Goal: Transaction & Acquisition: Book appointment/travel/reservation

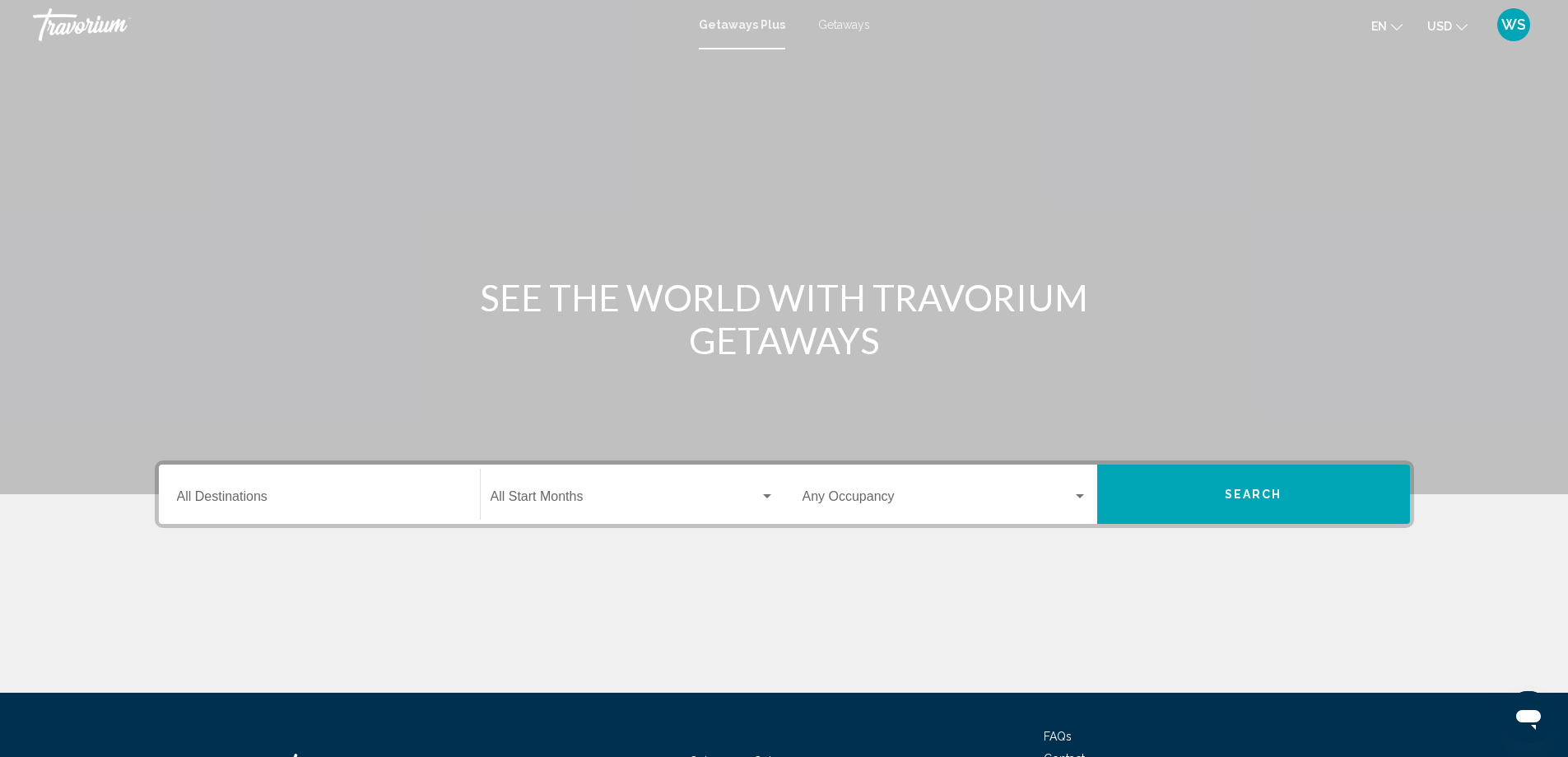
click at [207, 498] on input "Destination All Destinations" at bounding box center [319, 500] width 285 height 15
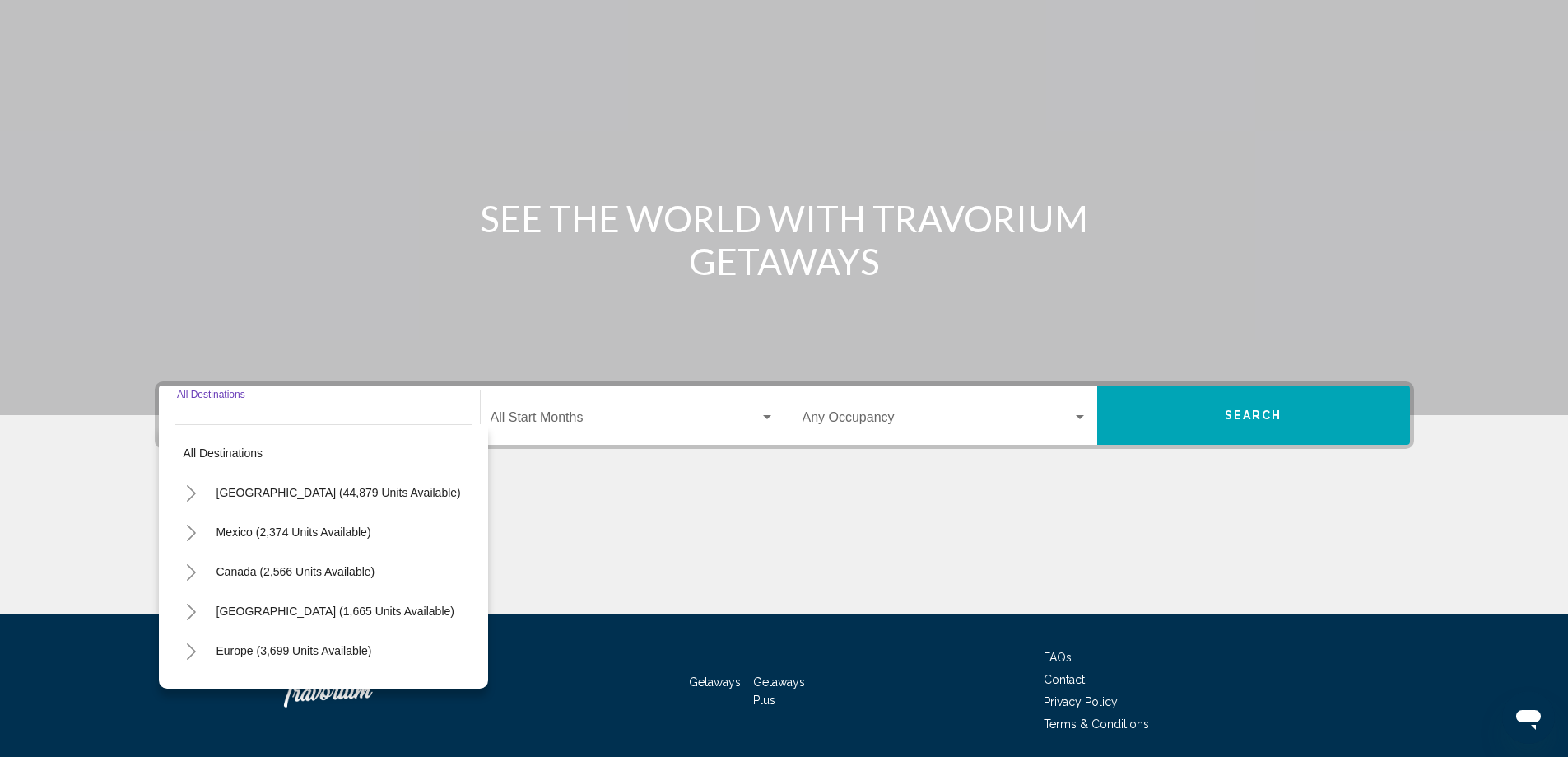
scroll to position [137, 0]
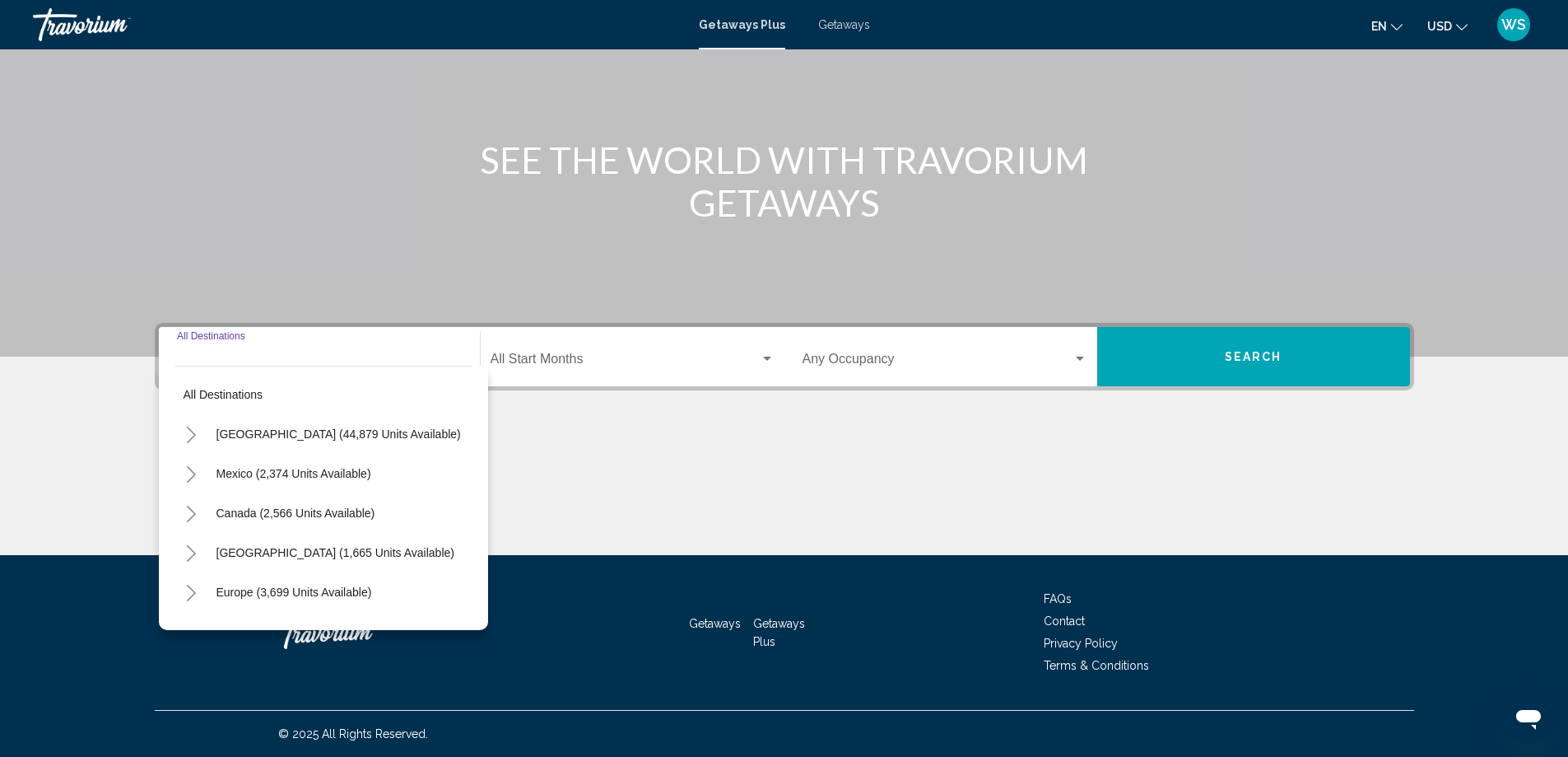
click at [190, 435] on icon "Toggle United States (44,879 units available)" at bounding box center [191, 434] width 12 height 16
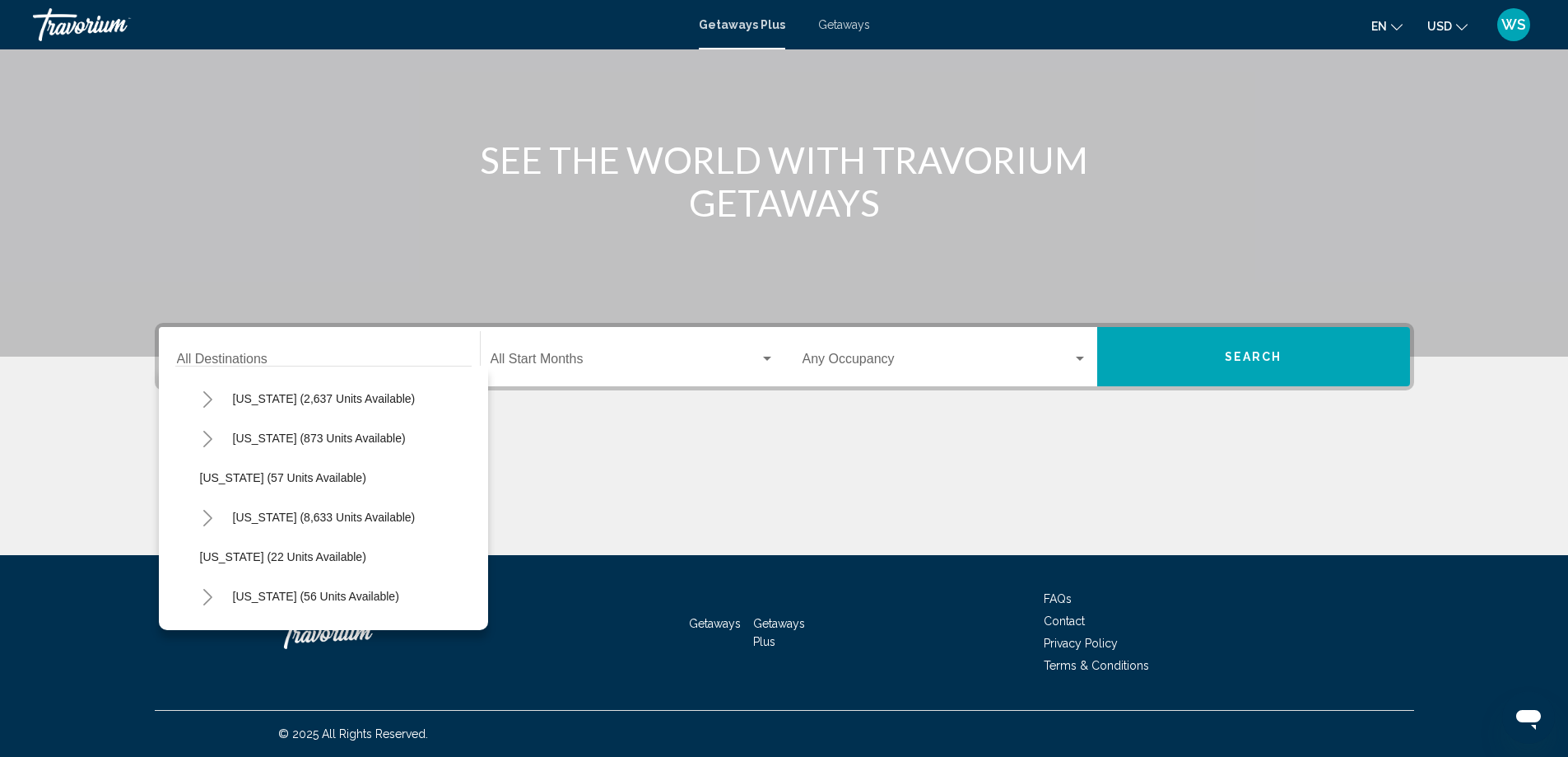
scroll to position [162, 0]
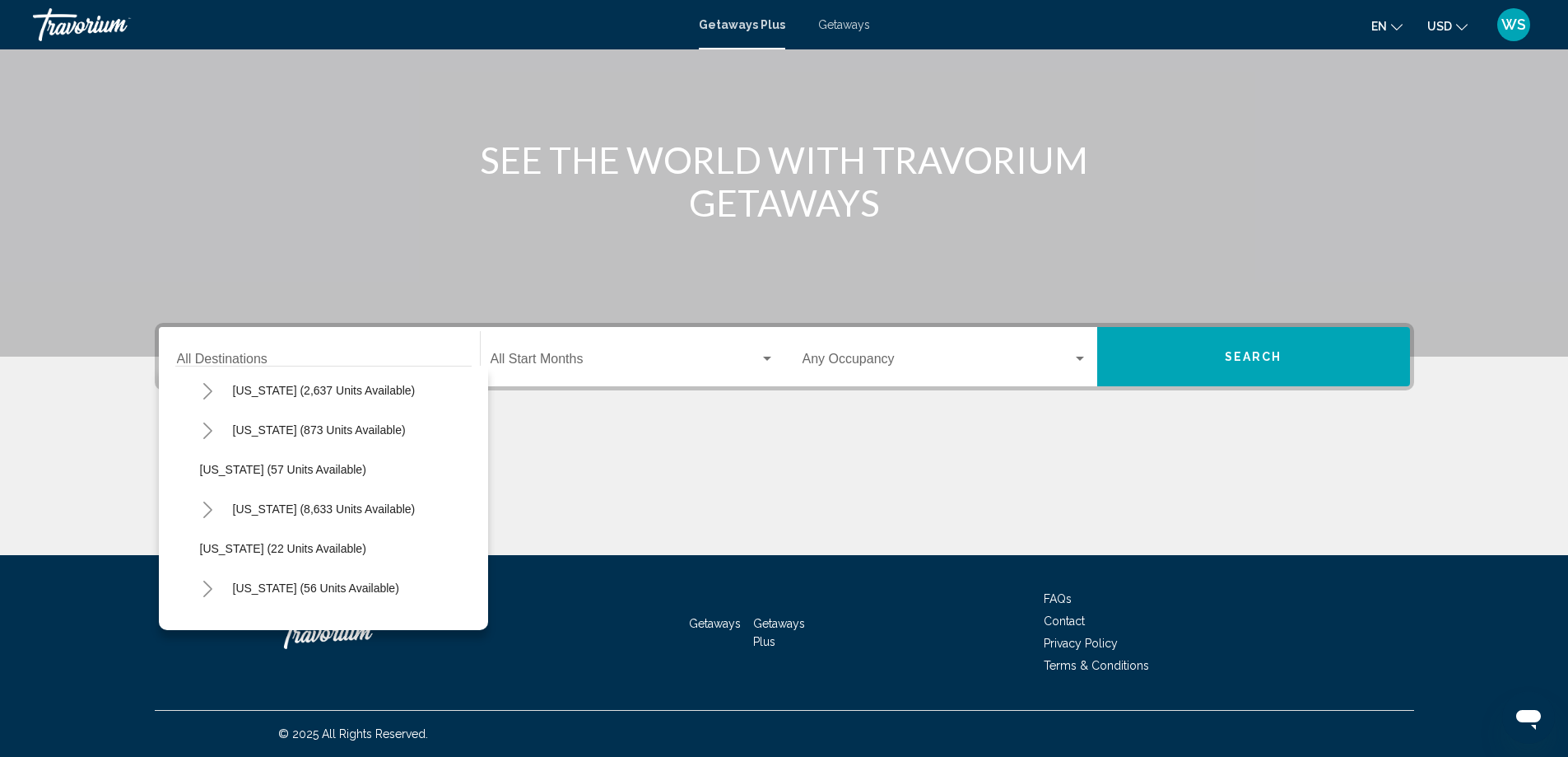
click at [203, 510] on icon "Toggle Florida (8,633 units available)" at bounding box center [208, 509] width 12 height 16
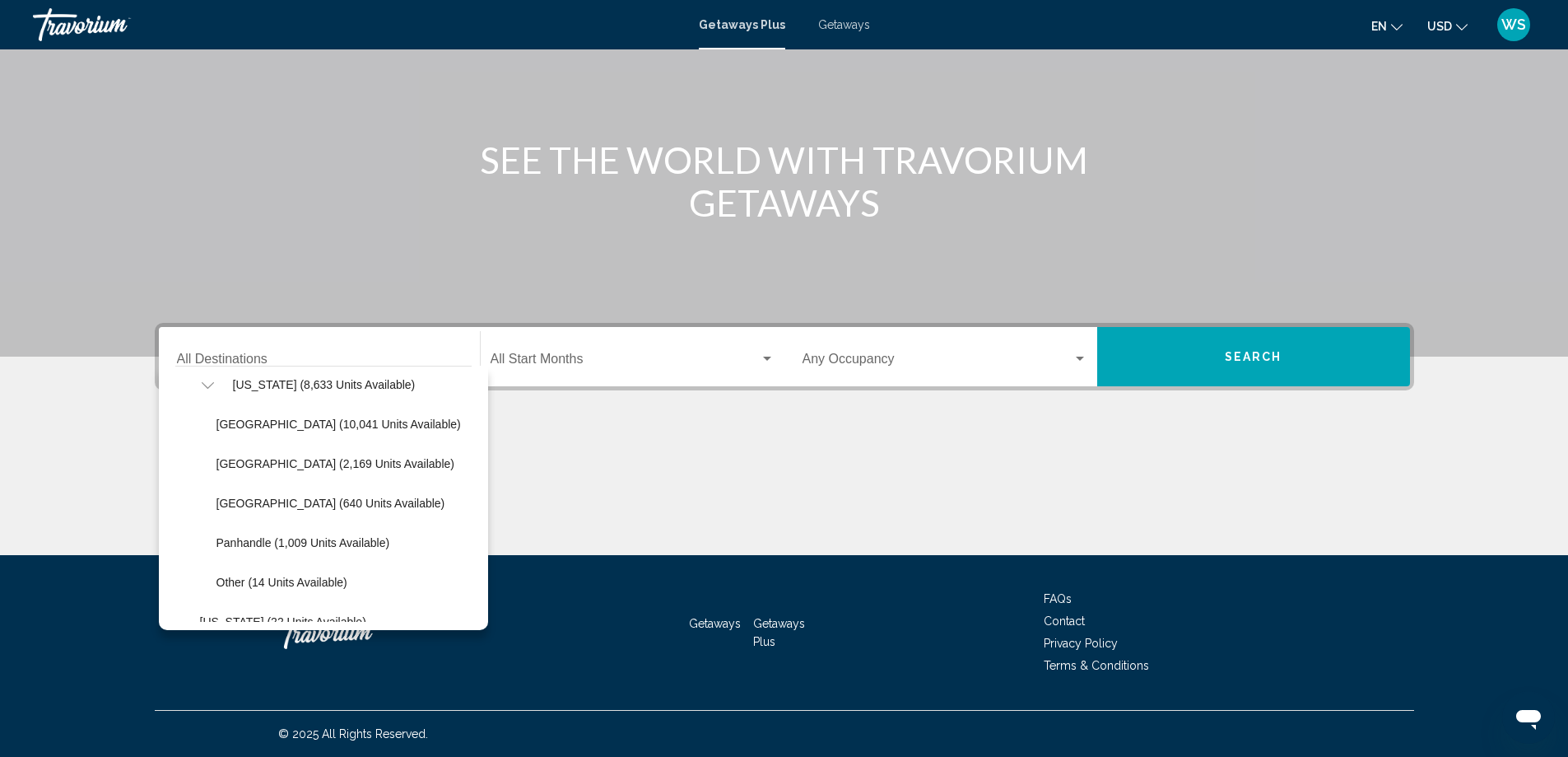
scroll to position [296, 0]
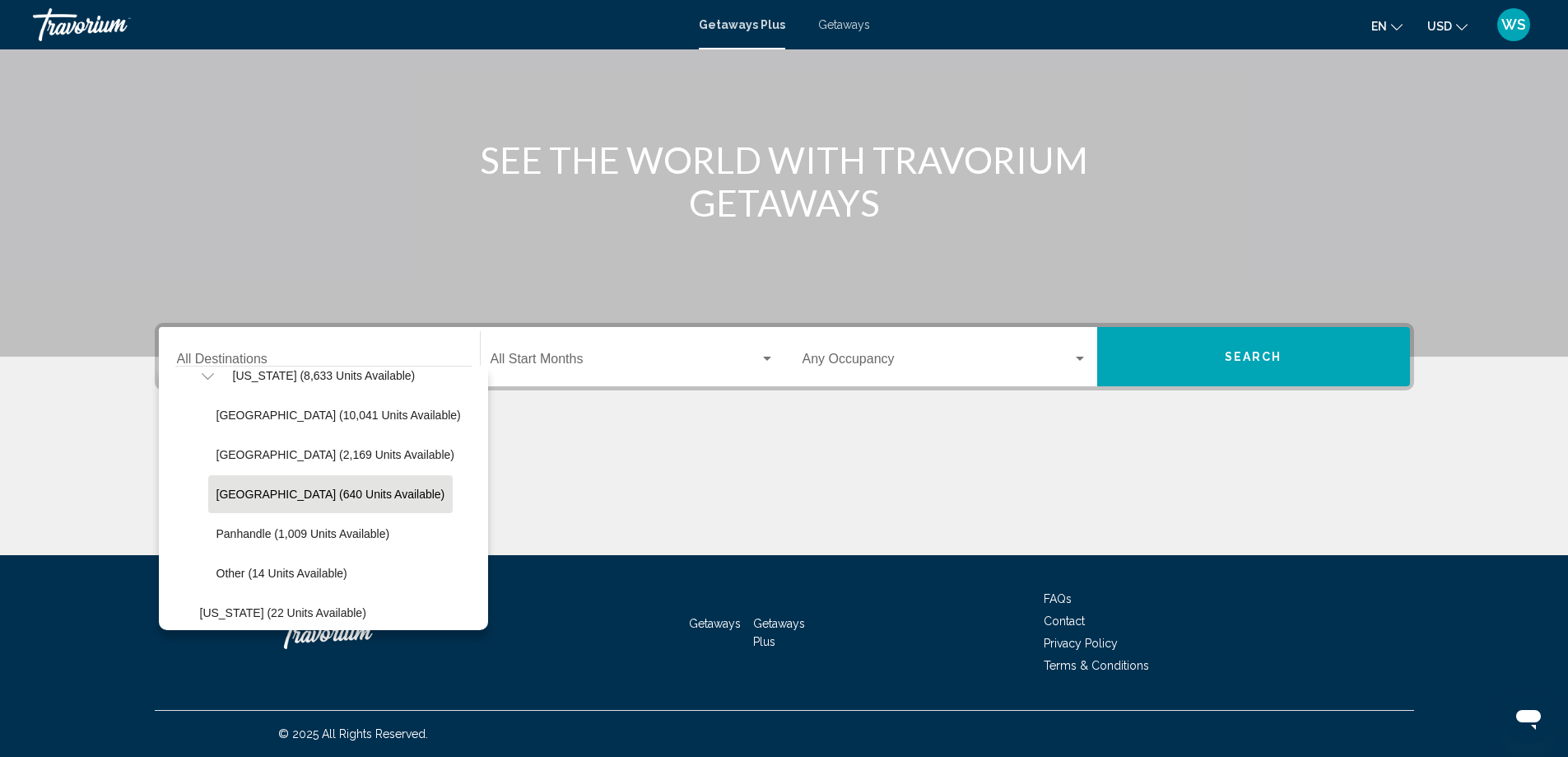
click at [262, 500] on span "West Coast (640 units available)" at bounding box center [331, 494] width 229 height 13
type input "**********"
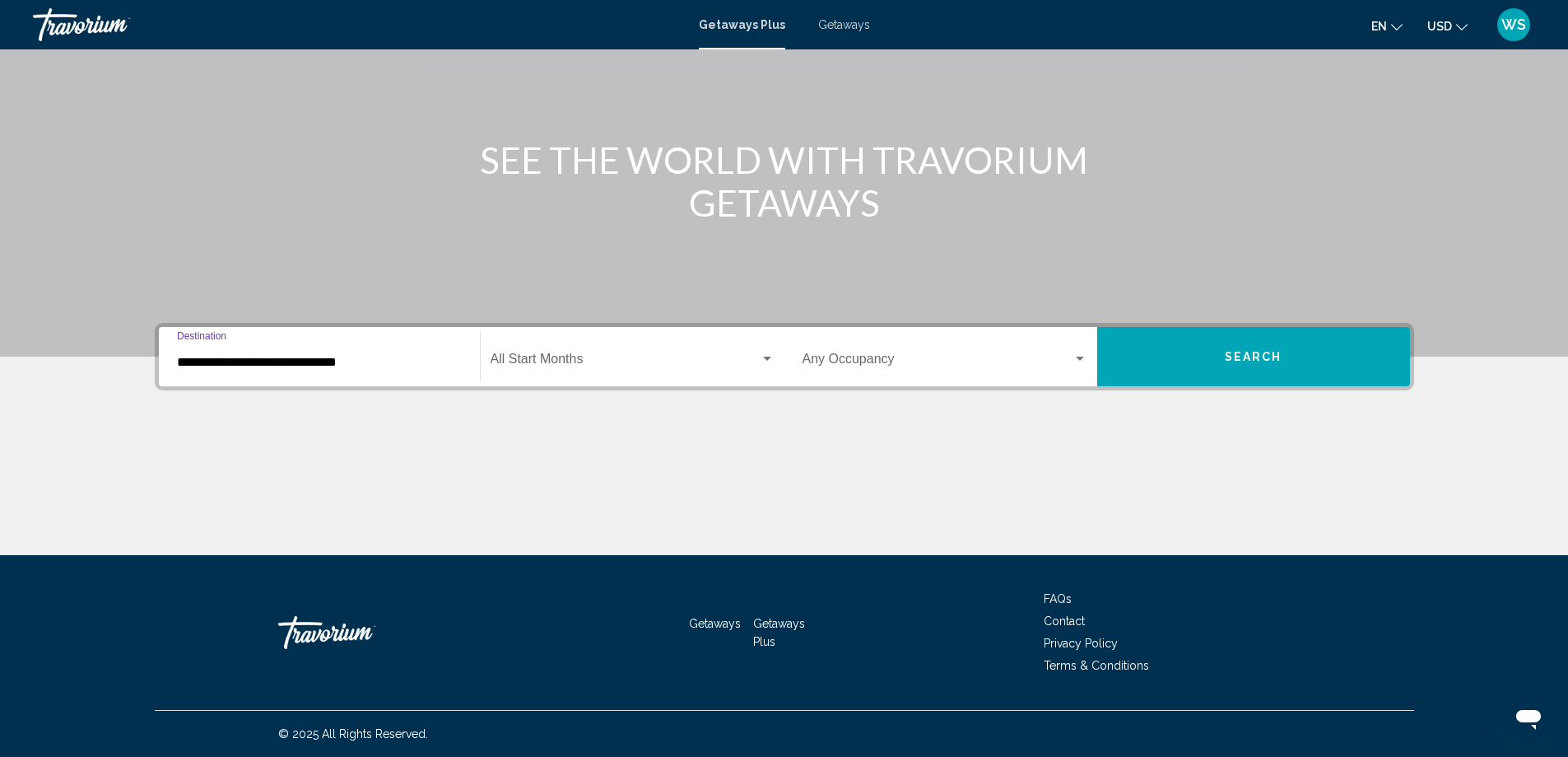
click at [773, 363] on div "Search widget" at bounding box center [767, 359] width 15 height 13
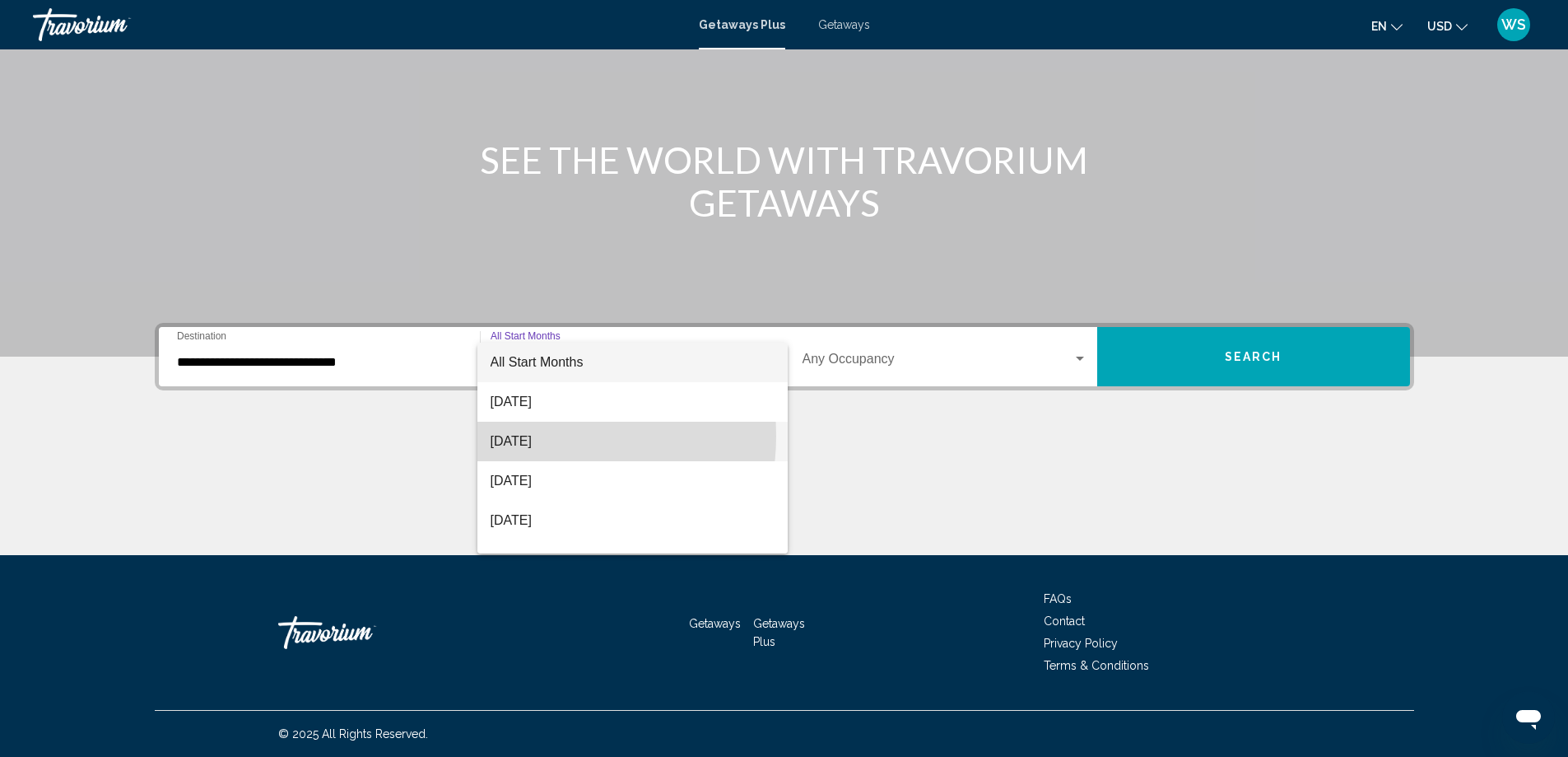
click at [529, 436] on span "September 2025" at bounding box center [633, 440] width 284 height 39
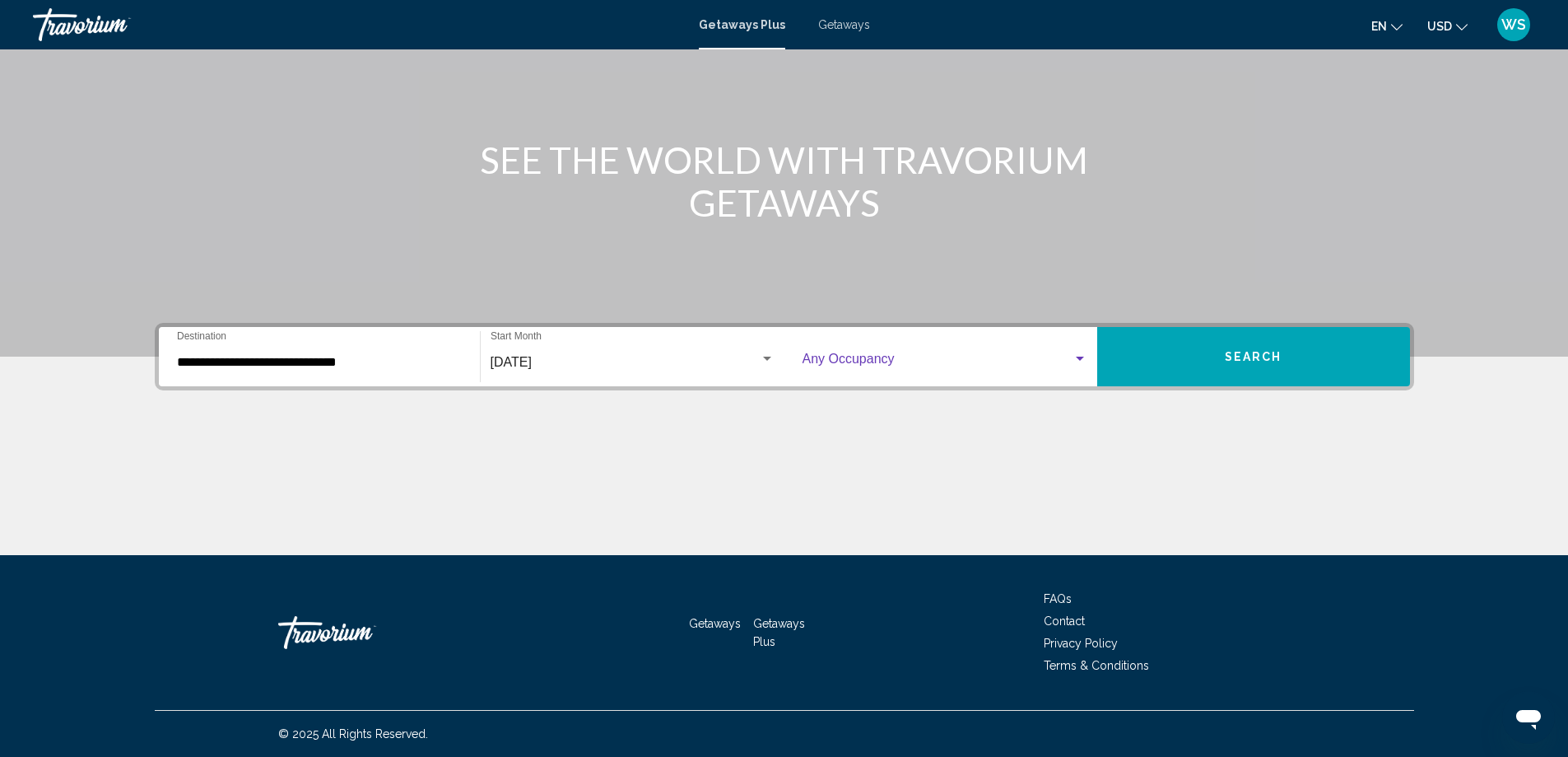
click at [1084, 360] on div "Search widget" at bounding box center [1080, 359] width 15 height 13
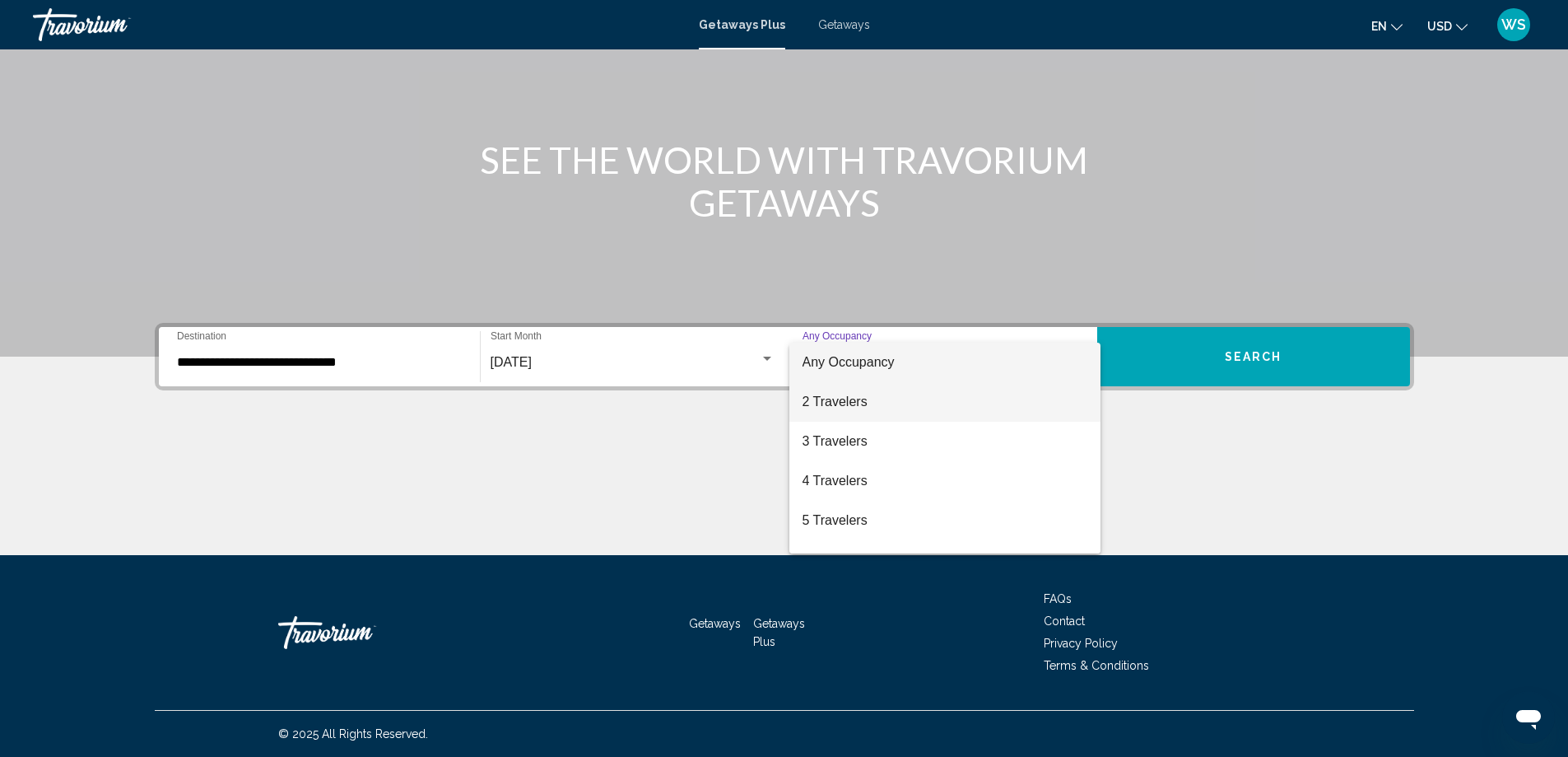
click at [873, 401] on span "2 Travelers" at bounding box center [945, 401] width 285 height 39
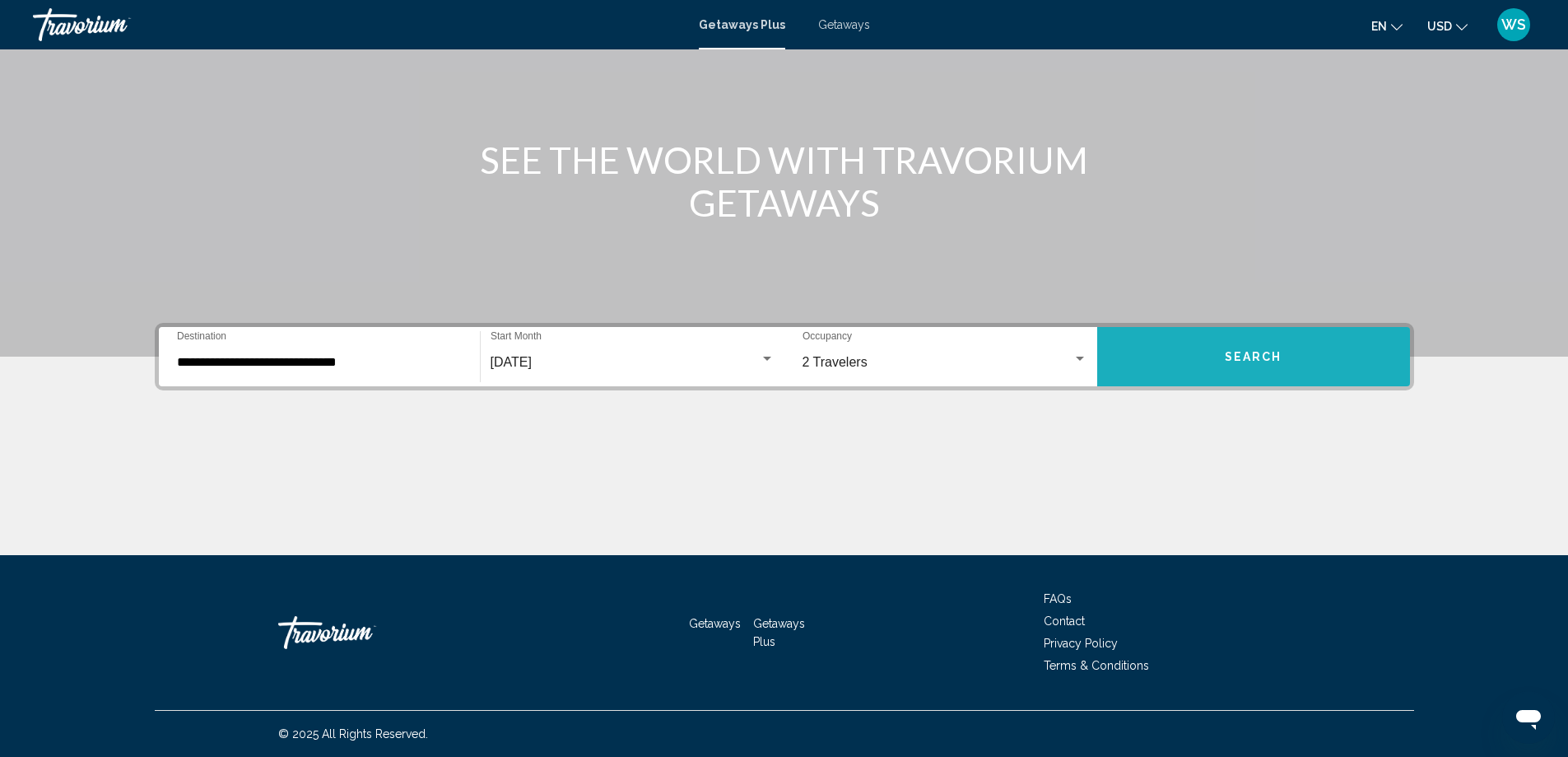
click at [1239, 351] on span "Search" at bounding box center [1253, 358] width 57 height 13
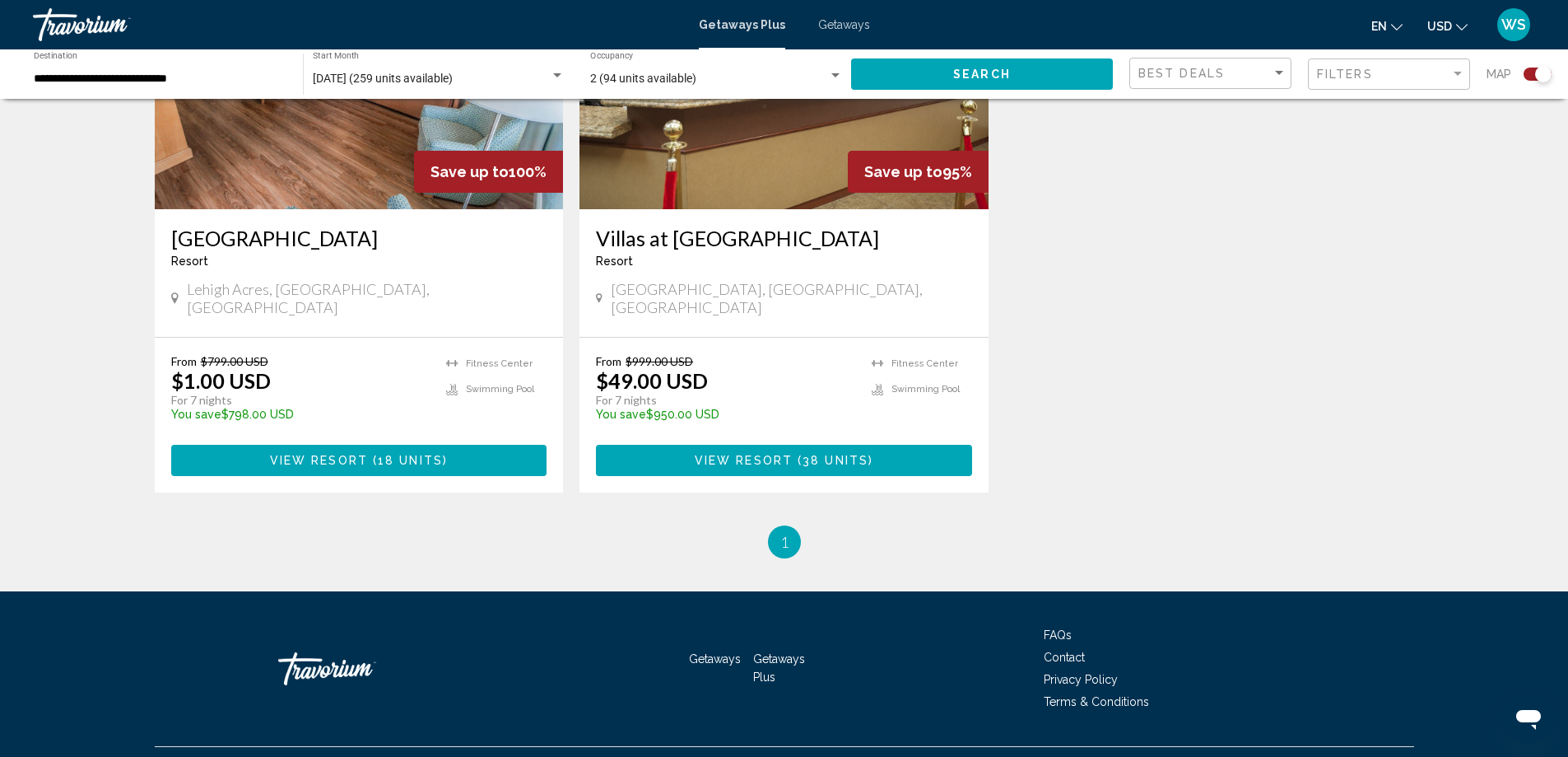
scroll to position [17, 0]
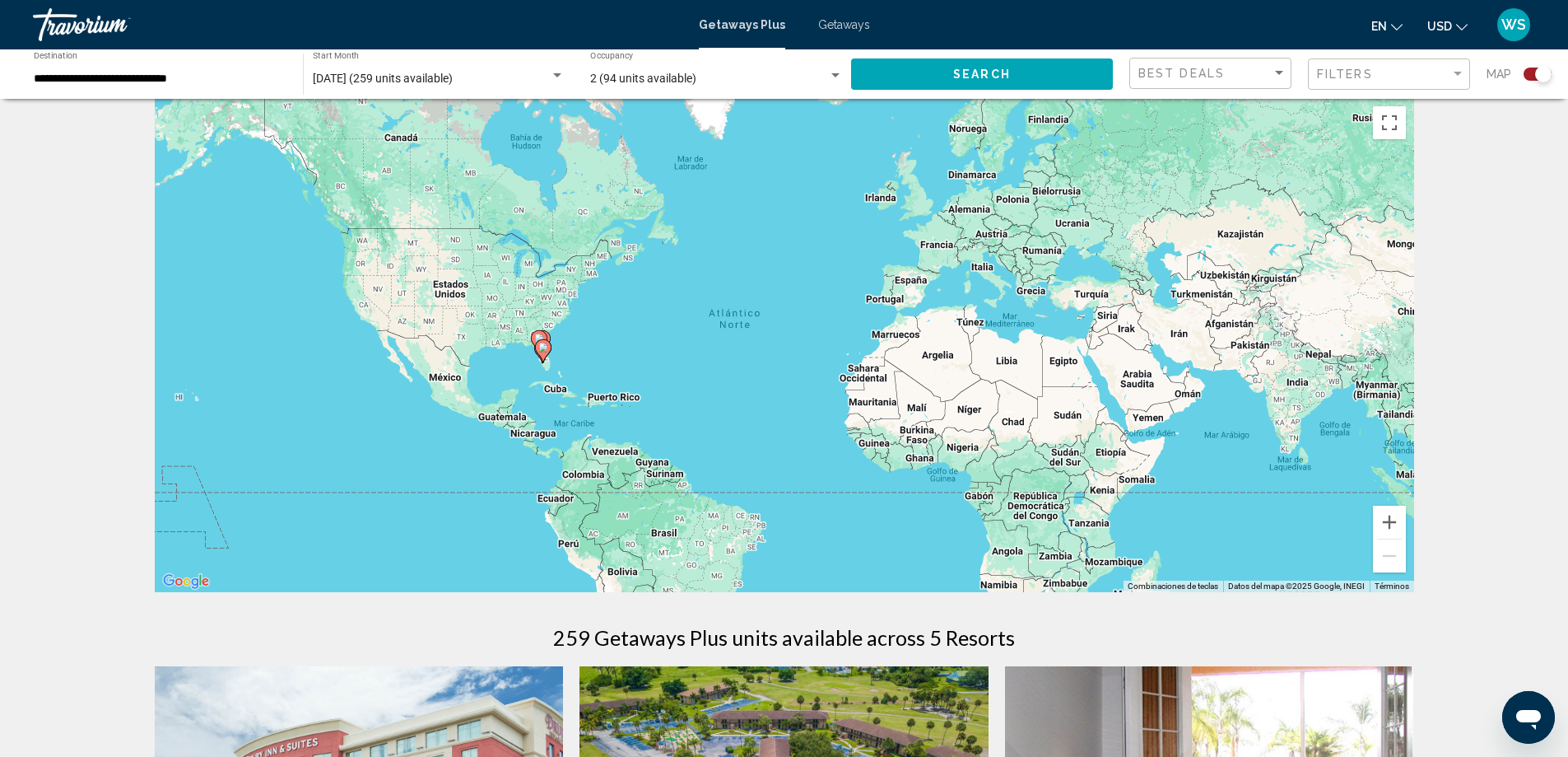
click at [500, 312] on div "Para activar la función de arrastre con el teclado, pulsa Alt + Intro. Cuando h…" at bounding box center [784, 345] width 1259 height 494
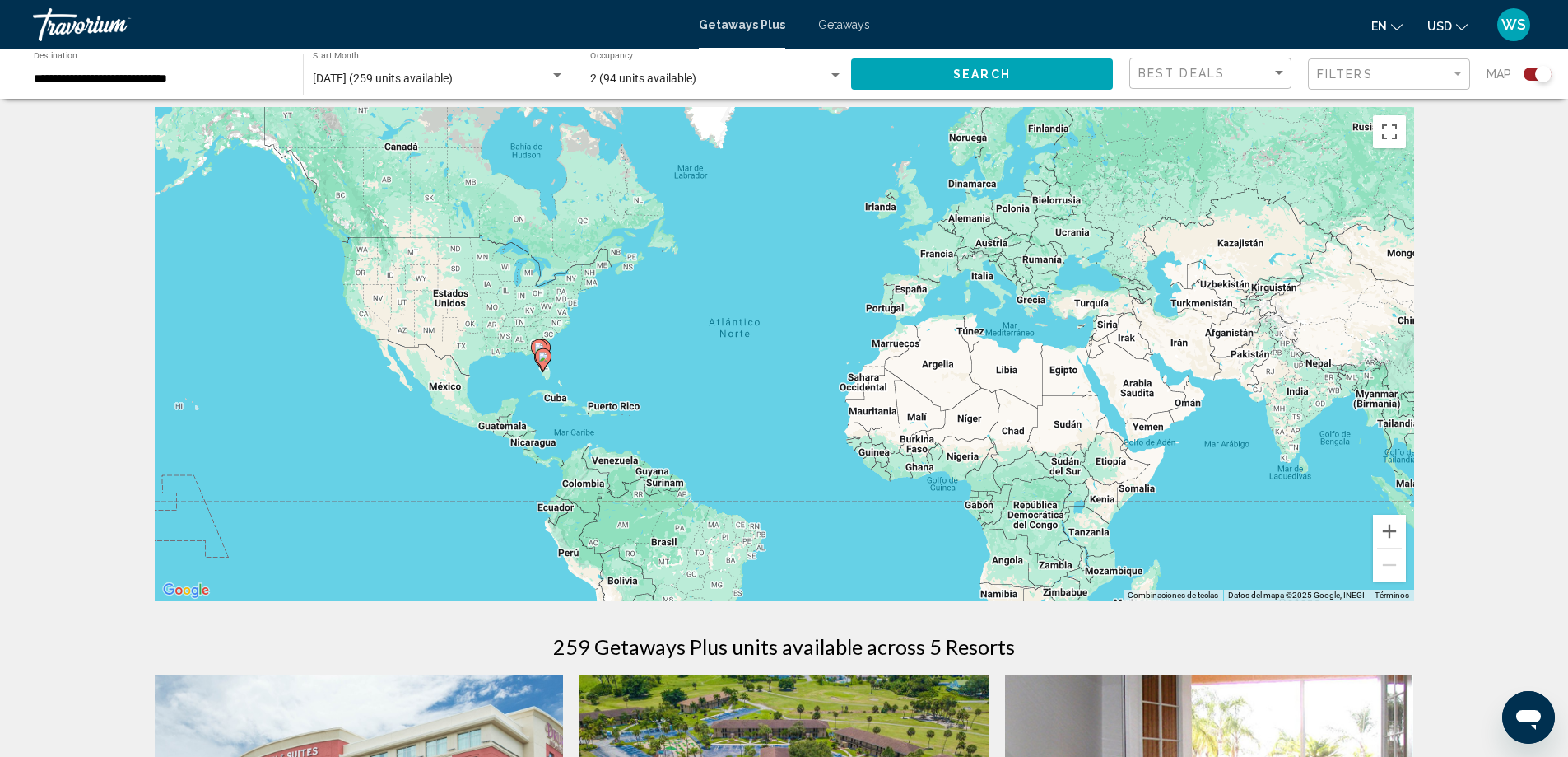
scroll to position [0, 0]
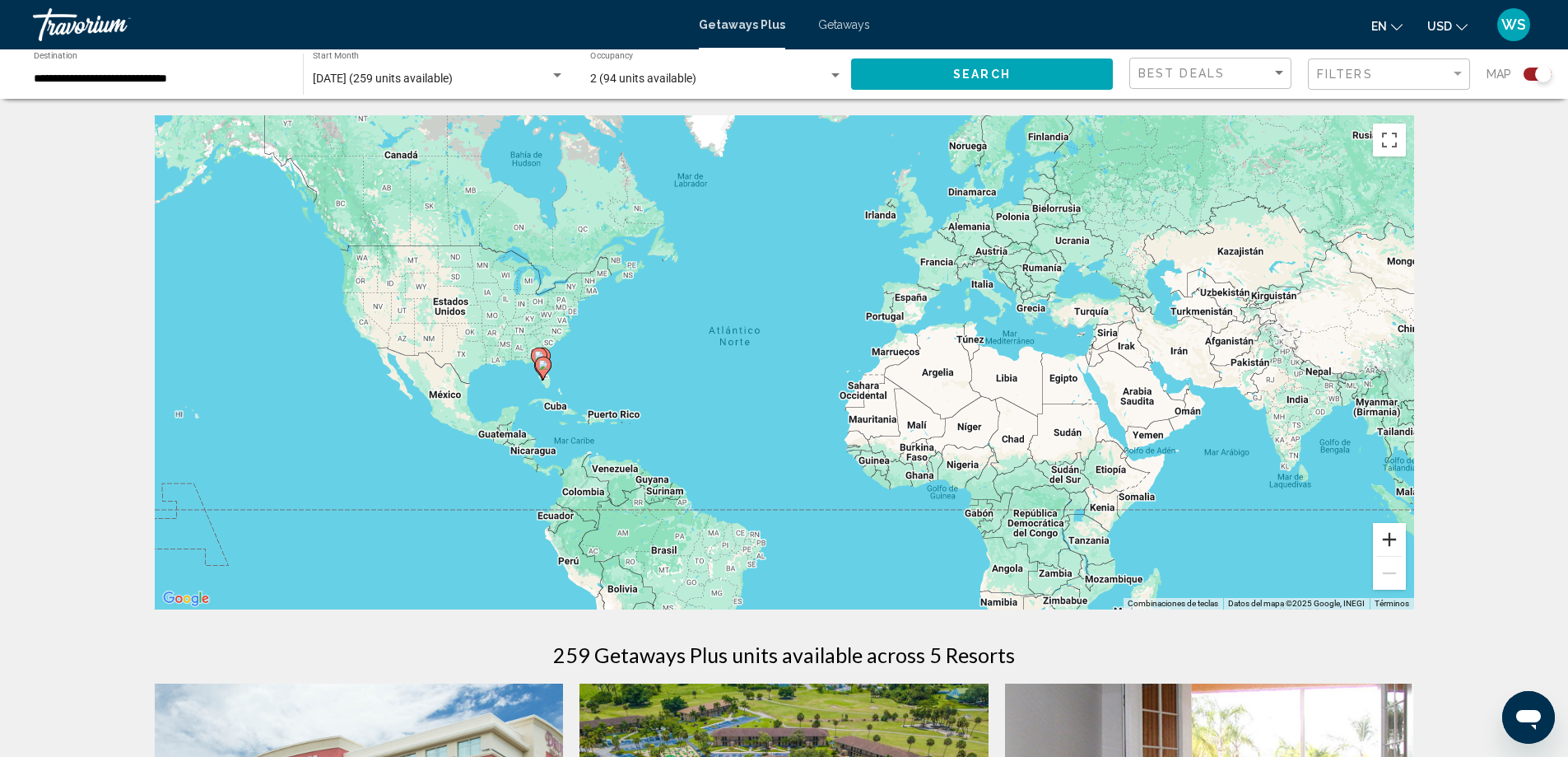
click at [1394, 539] on button "Ampliar" at bounding box center [1390, 539] width 33 height 33
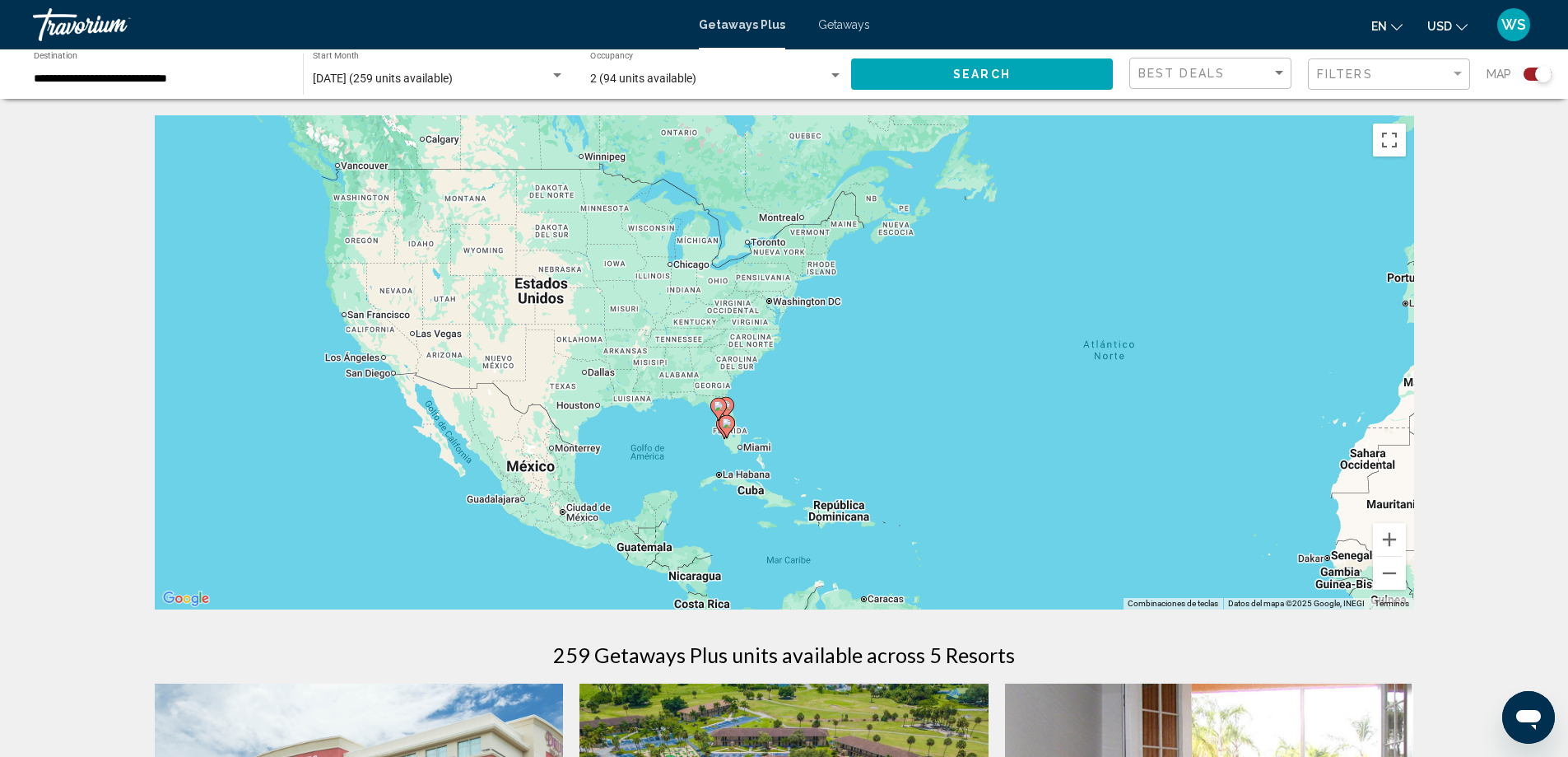
drag, startPoint x: 601, startPoint y: 393, endPoint x: 1017, endPoint y: 428, distance: 417.5
click at [1033, 430] on div "Para activar la función de arrastre con el teclado, pulsa Alt + Intro. Cuando h…" at bounding box center [784, 362] width 1259 height 494
click at [728, 427] on icon "Main content" at bounding box center [728, 425] width 15 height 21
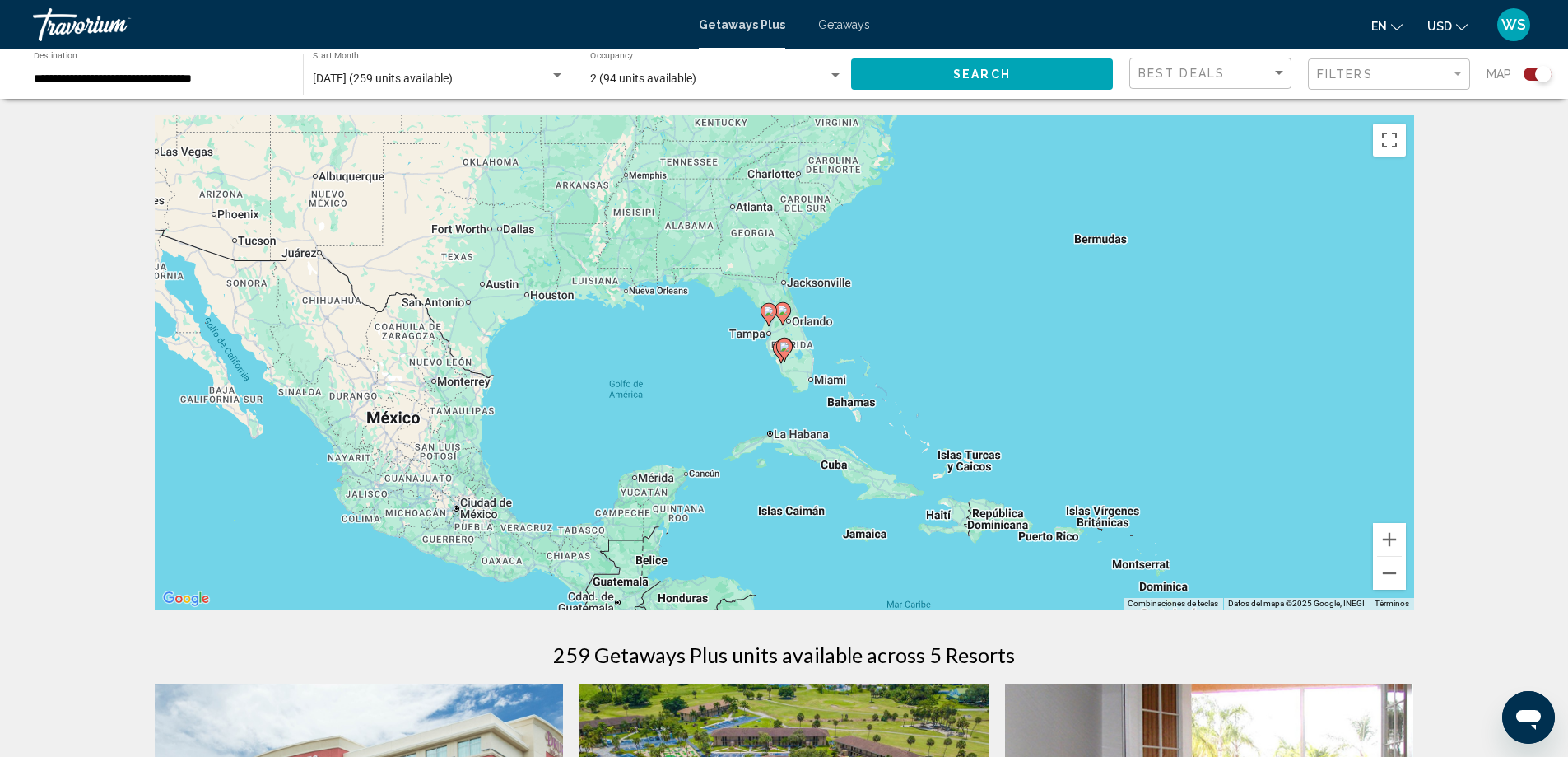
click at [784, 368] on div "Para desplazarte, pulsa las teclas de flecha. Para activar la función de arrast…" at bounding box center [784, 362] width 1259 height 494
click at [788, 358] on gmp-advanced-marker "Main content" at bounding box center [784, 350] width 16 height 25
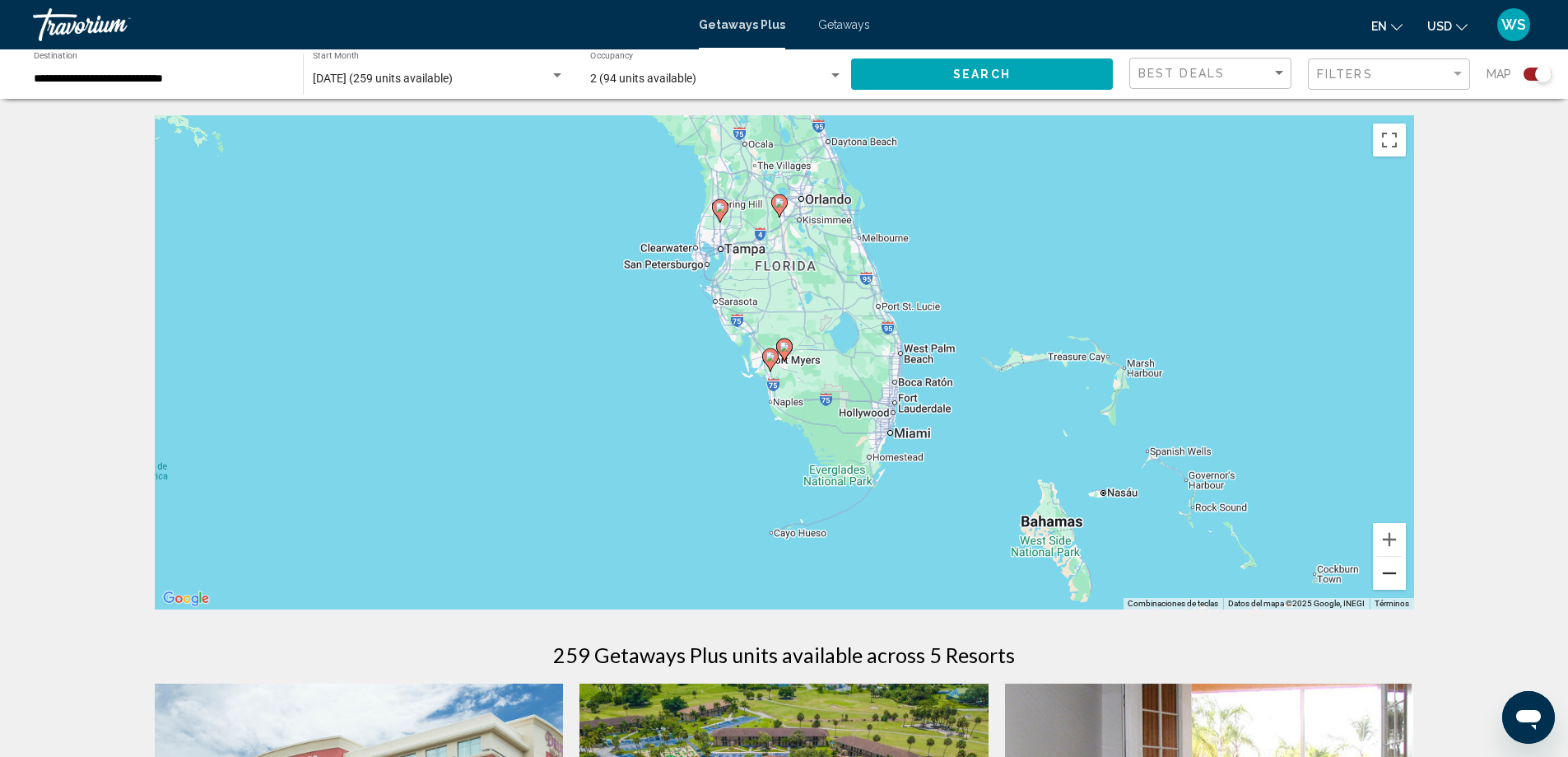
click at [1383, 582] on button "Reducir" at bounding box center [1390, 573] width 33 height 33
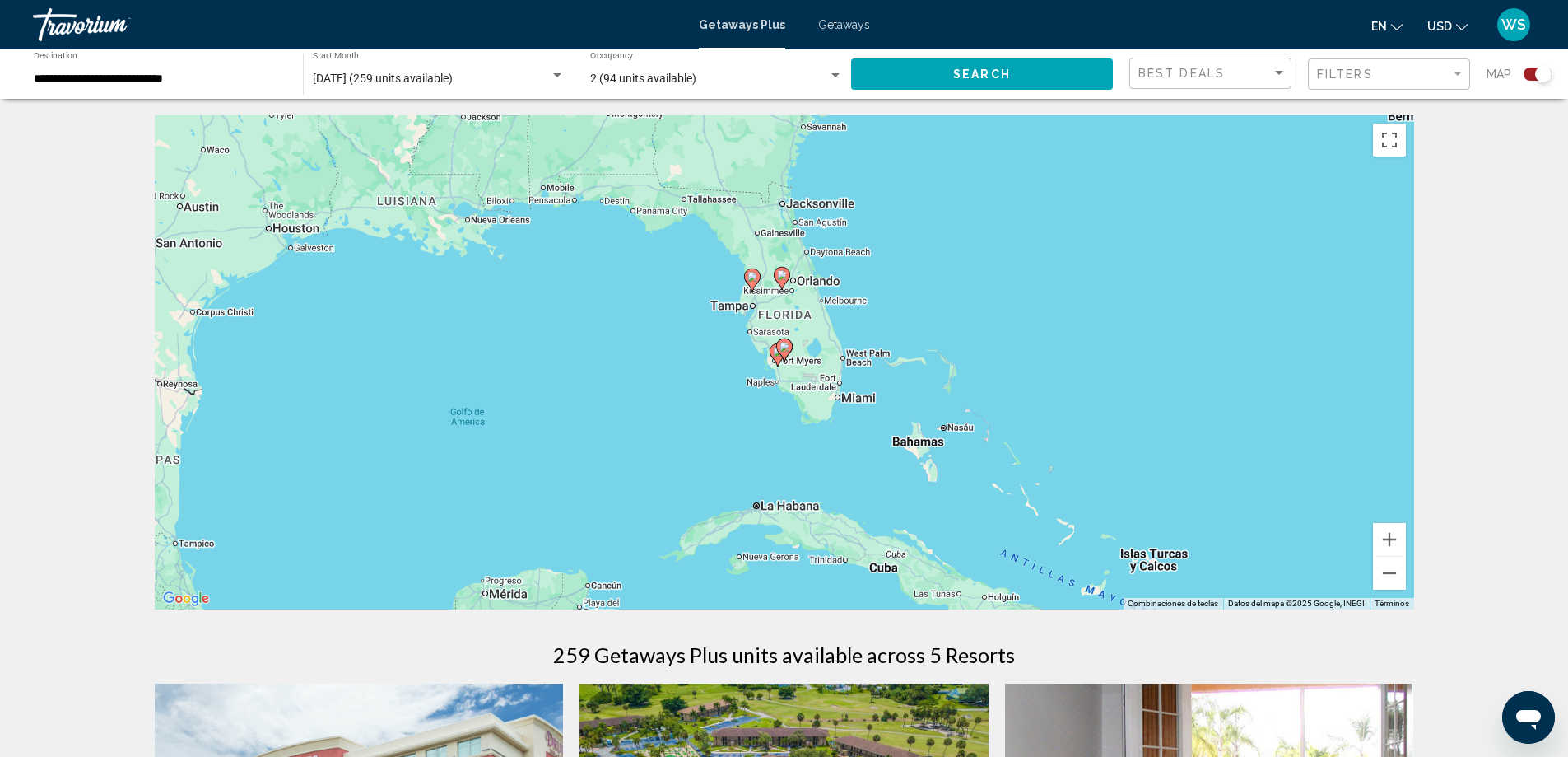
click at [215, 67] on div "**********" at bounding box center [159, 73] width 253 height 45
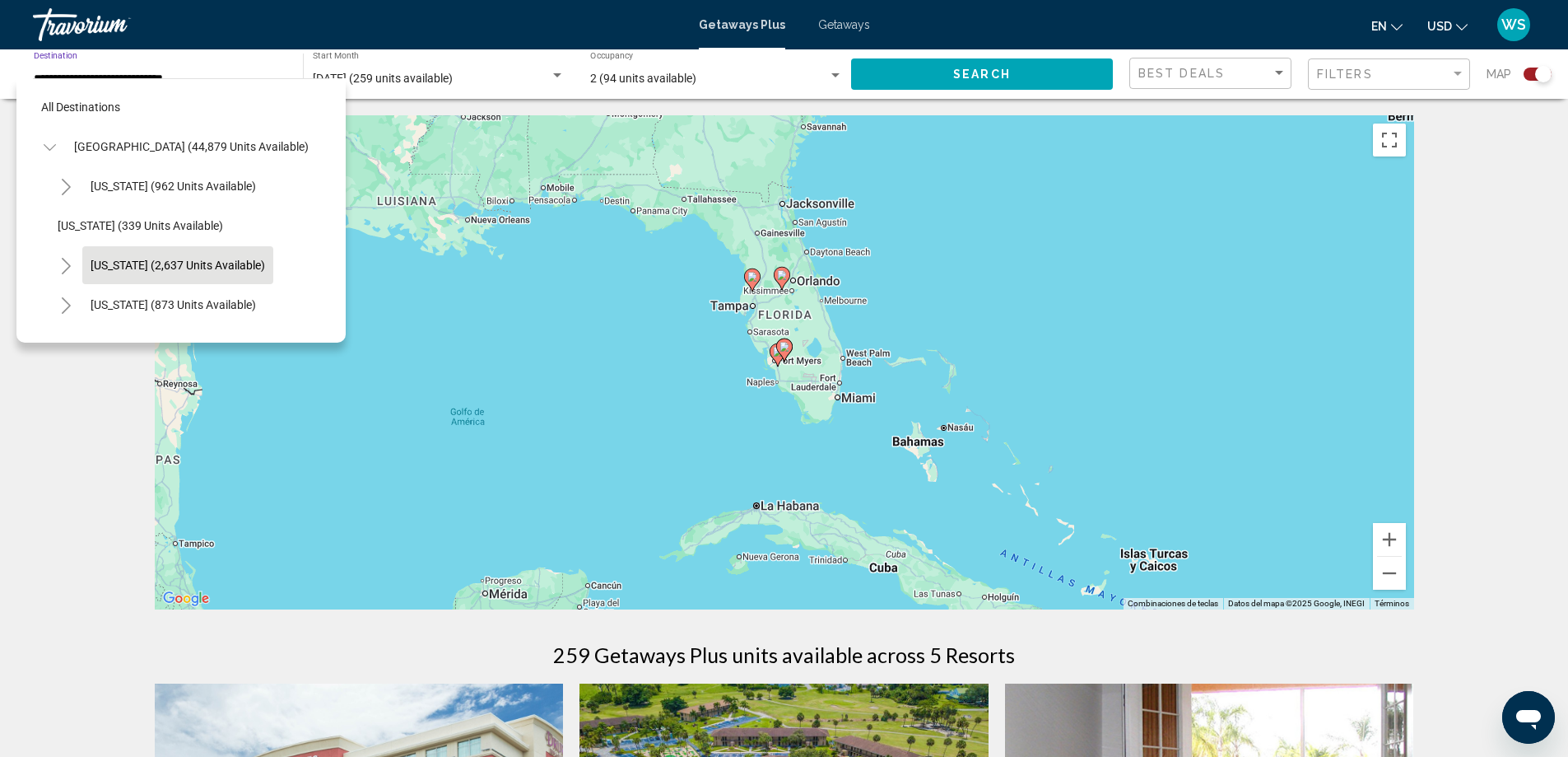
scroll to position [184, 0]
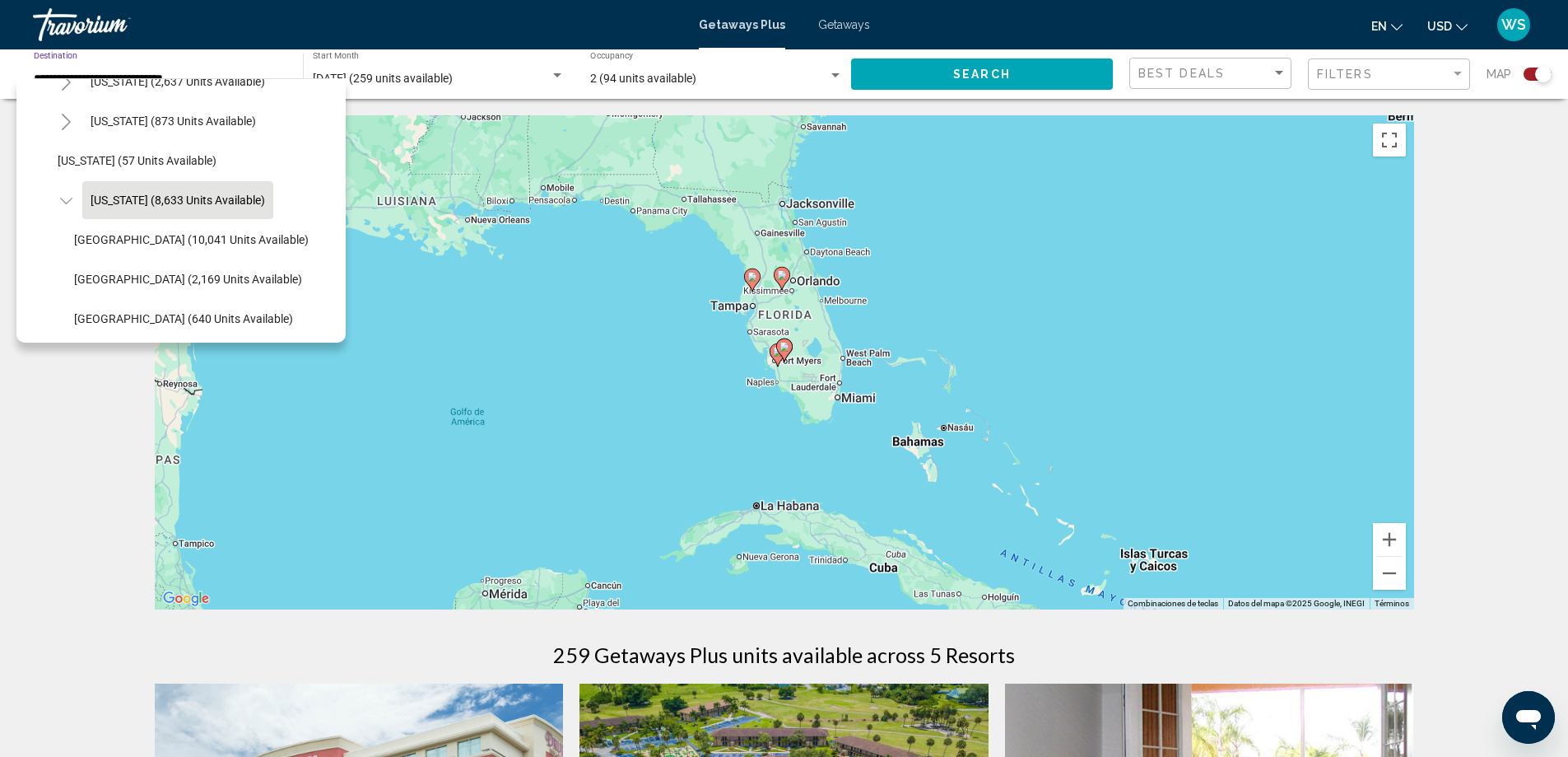
click at [68, 202] on icon "Toggle Florida (8,633 units available)" at bounding box center [65, 200] width 12 height 7
click at [68, 202] on icon "Toggle Florida (8,633 units available)" at bounding box center [66, 200] width 9 height 16
click at [175, 287] on button "East Coast (2,169 units available)" at bounding box center [188, 279] width 244 height 38
type input "**********"
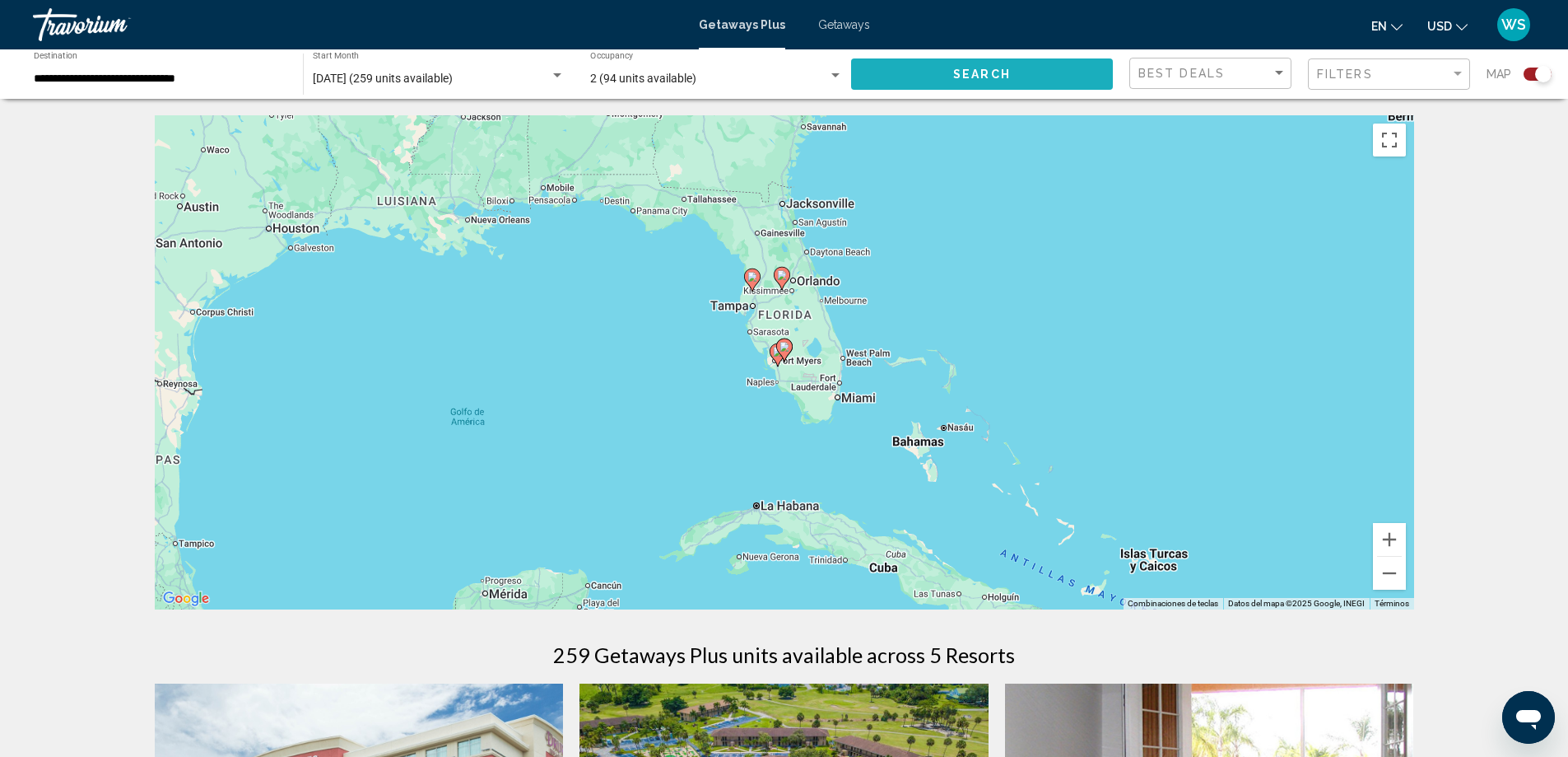
click at [1028, 81] on button "Search" at bounding box center [982, 73] width 262 height 31
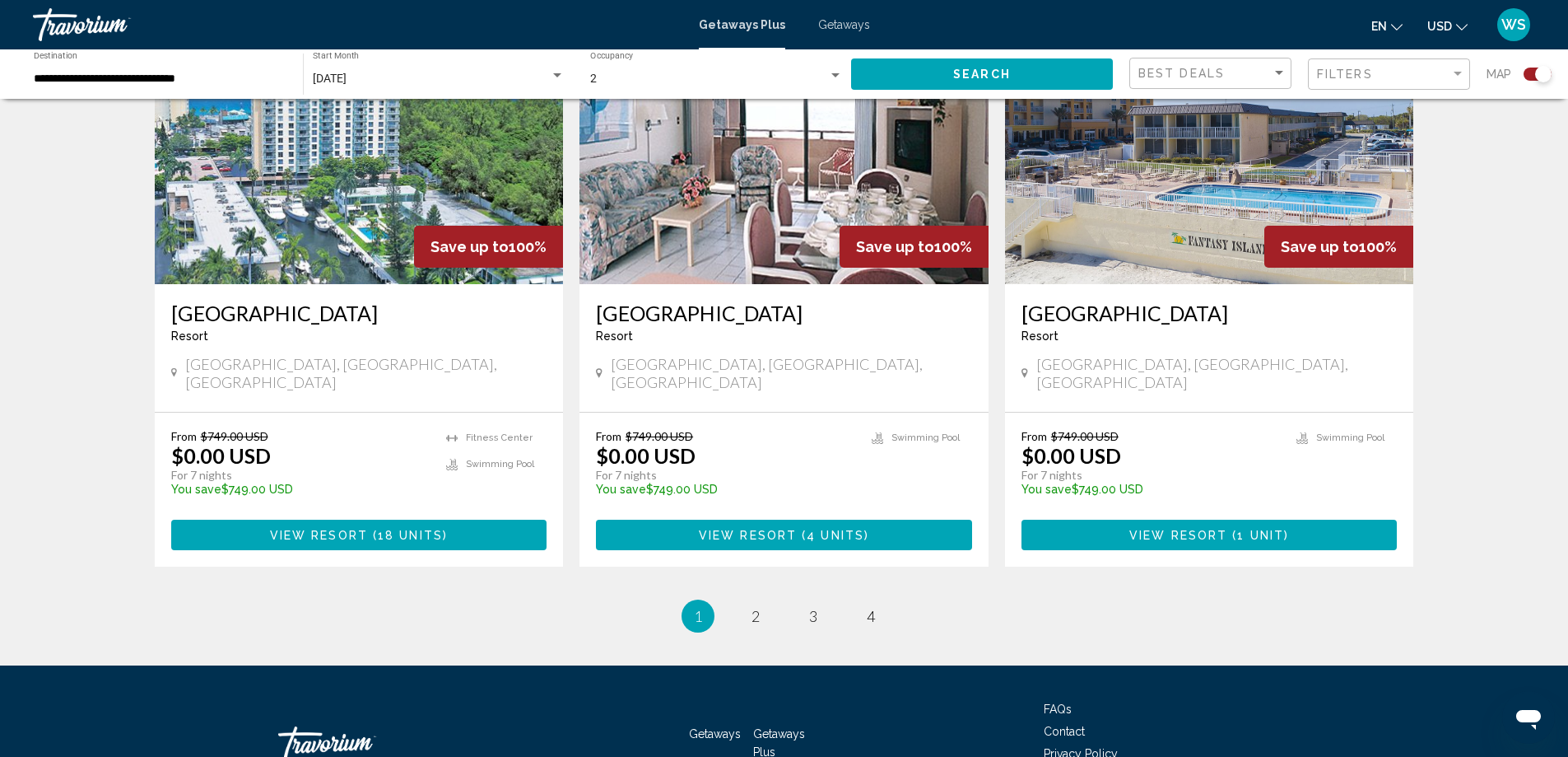
scroll to position [2480, 0]
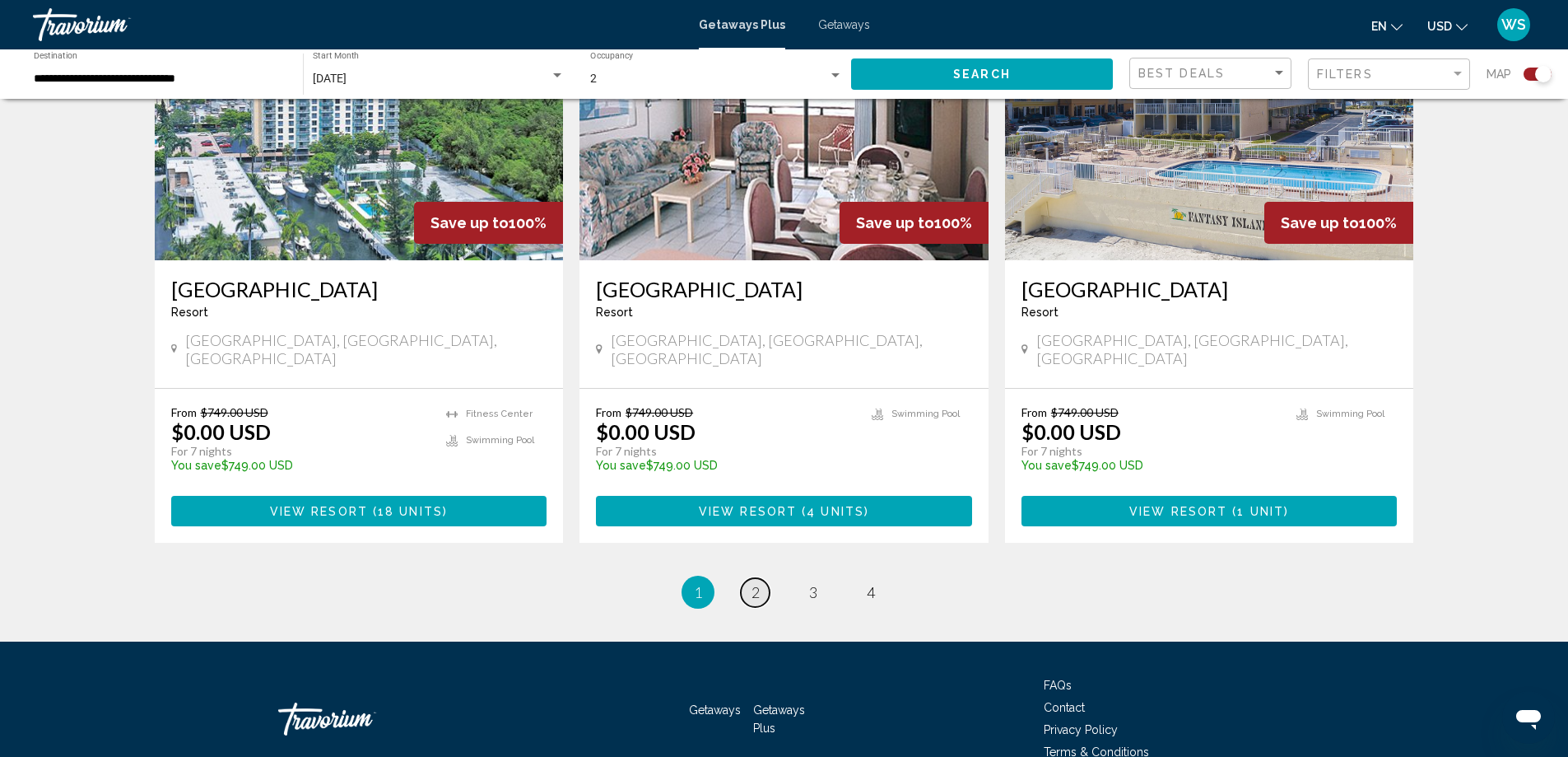
click at [752, 583] on span "2" at bounding box center [755, 591] width 9 height 18
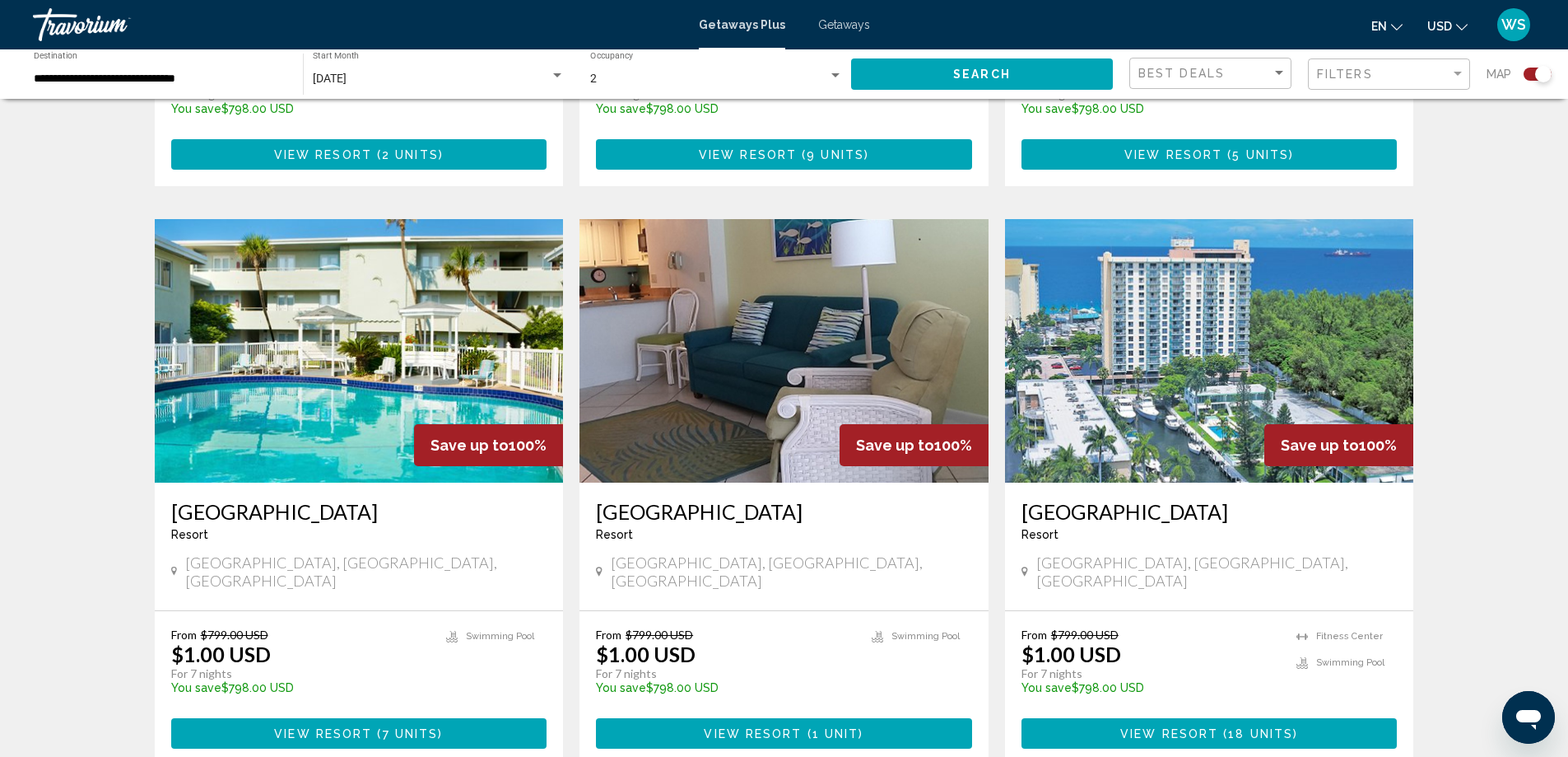
scroll to position [2277, 0]
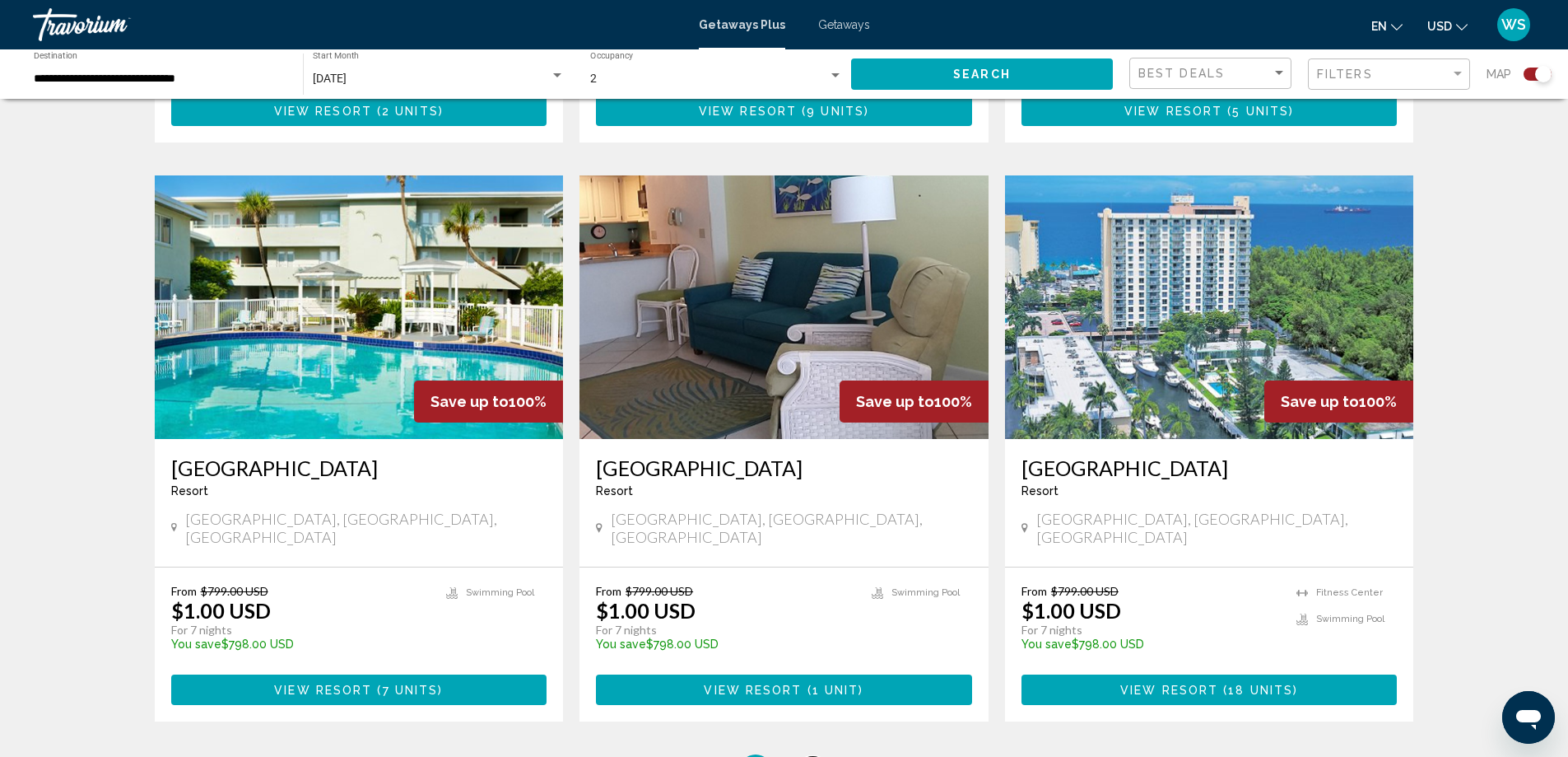
click at [812, 756] on span "3" at bounding box center [813, 770] width 9 height 18
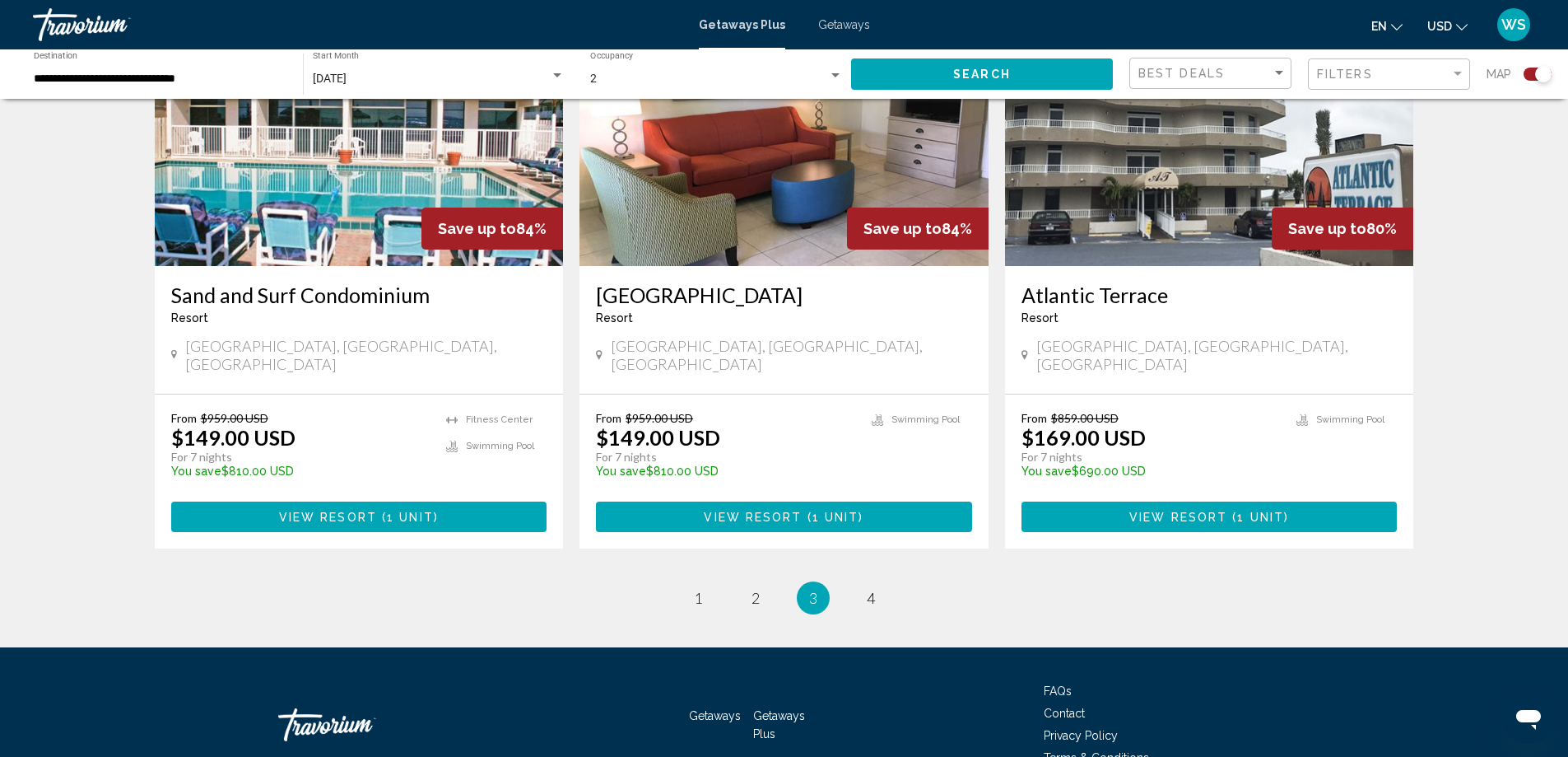
scroll to position [2463, 0]
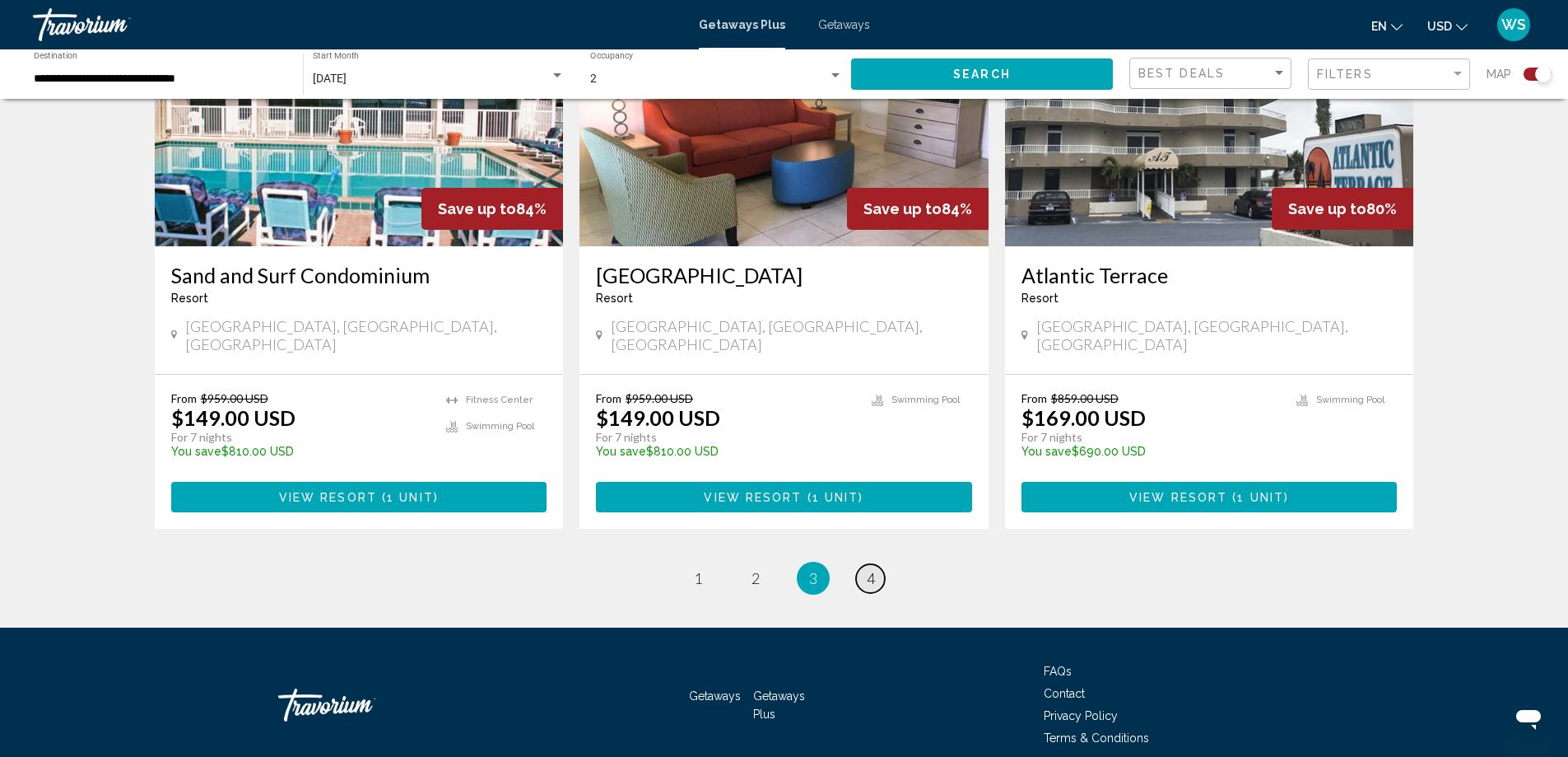
click at [865, 564] on link "page 4" at bounding box center [870, 579] width 29 height 29
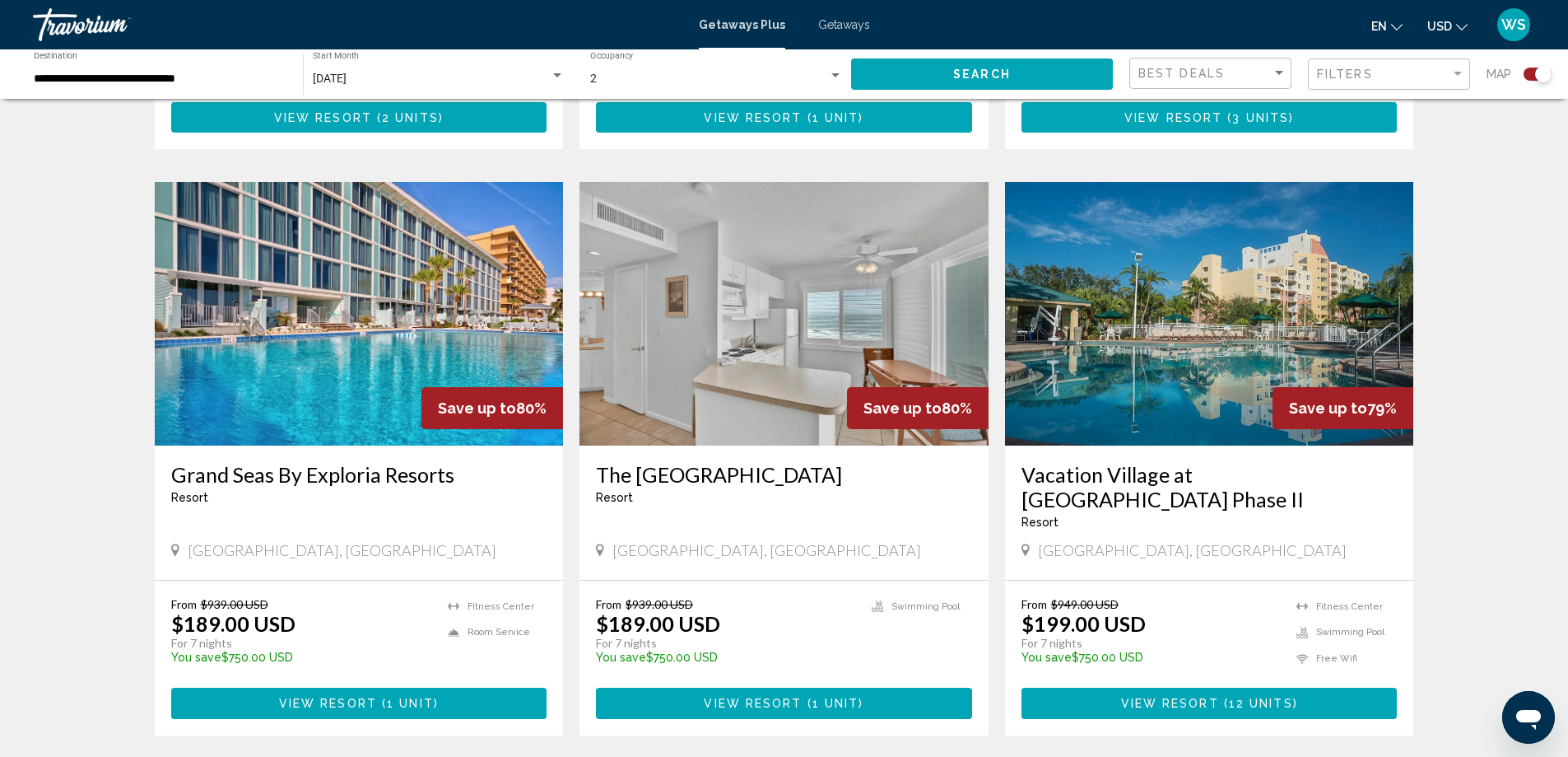
scroll to position [1742, 0]
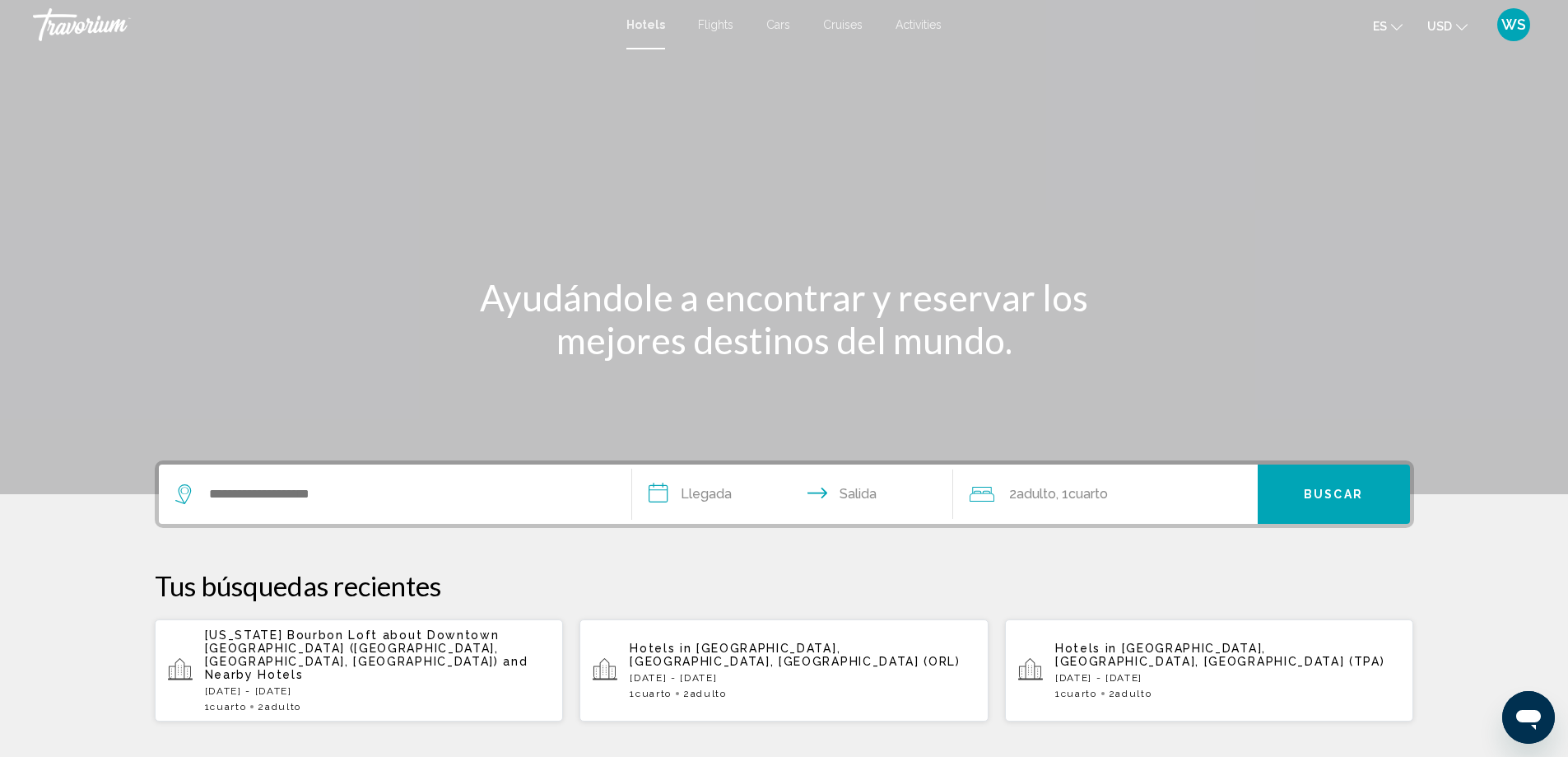
click at [186, 496] on icon "Search widget" at bounding box center [185, 494] width 20 height 20
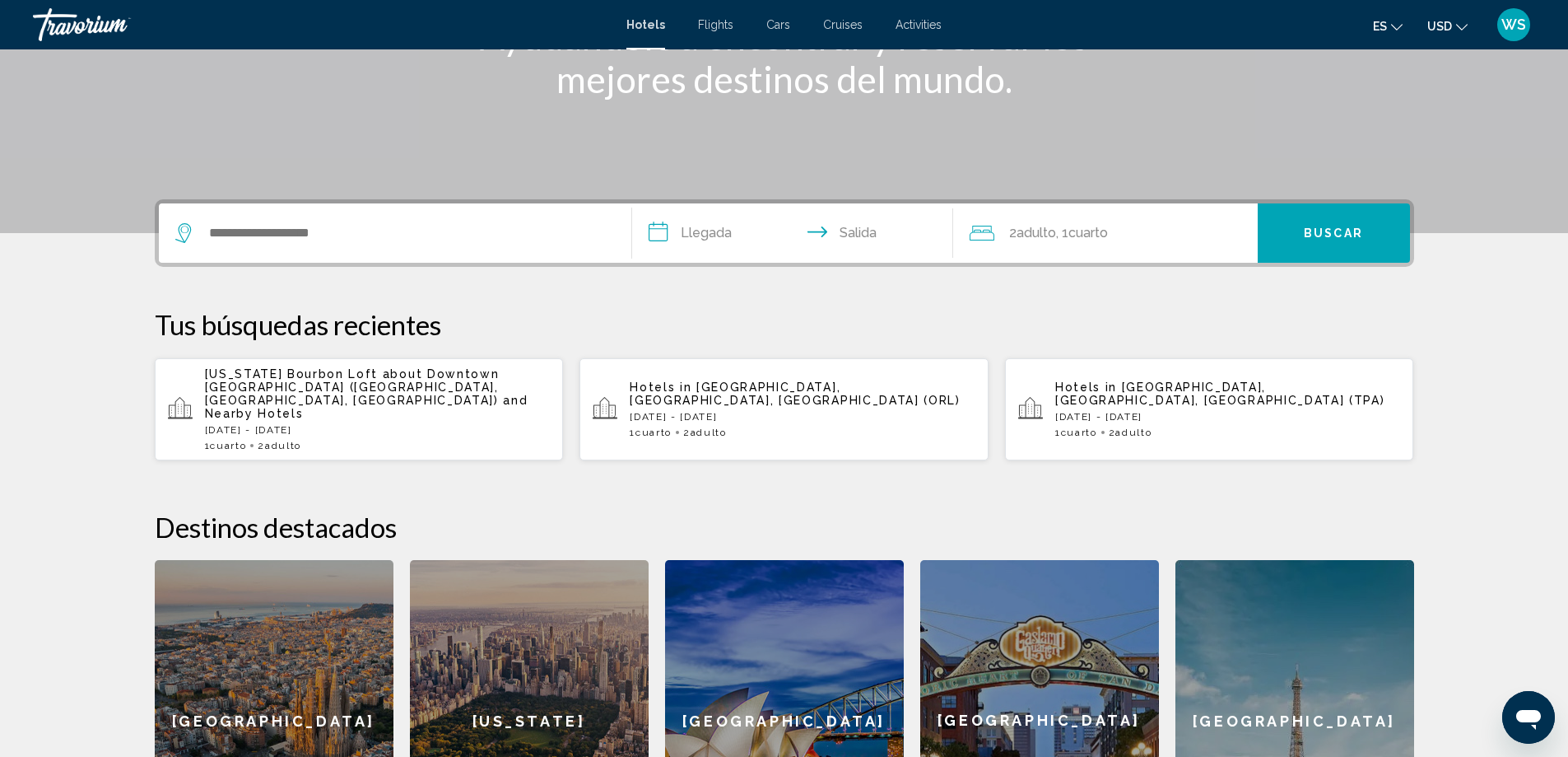
scroll to position [407, 0]
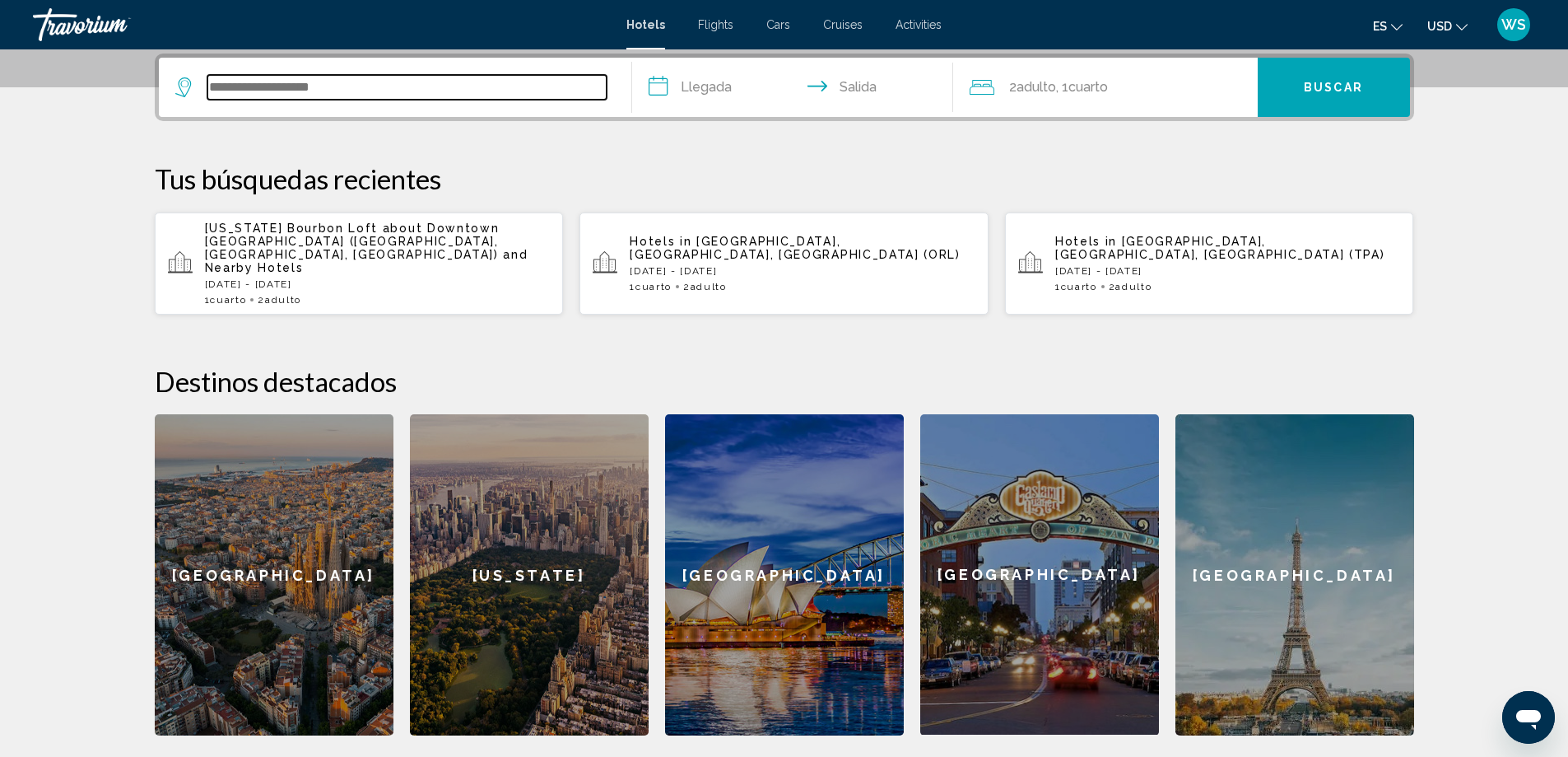
click at [261, 90] on input "Search widget" at bounding box center [407, 88] width 399 height 25
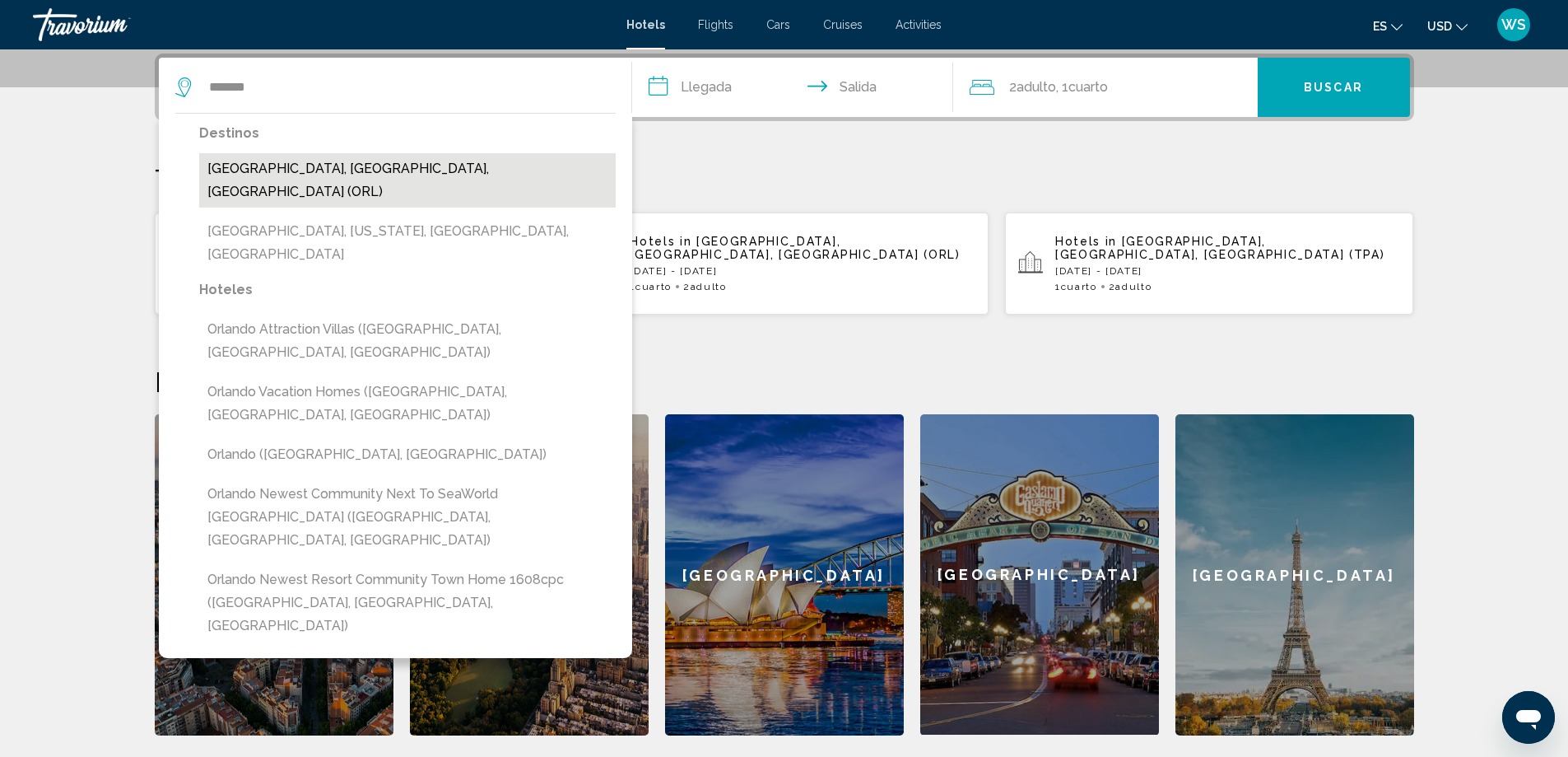
click at [286, 167] on button "[GEOGRAPHIC_DATA], [GEOGRAPHIC_DATA], [GEOGRAPHIC_DATA] (ORL)" at bounding box center [407, 180] width 417 height 54
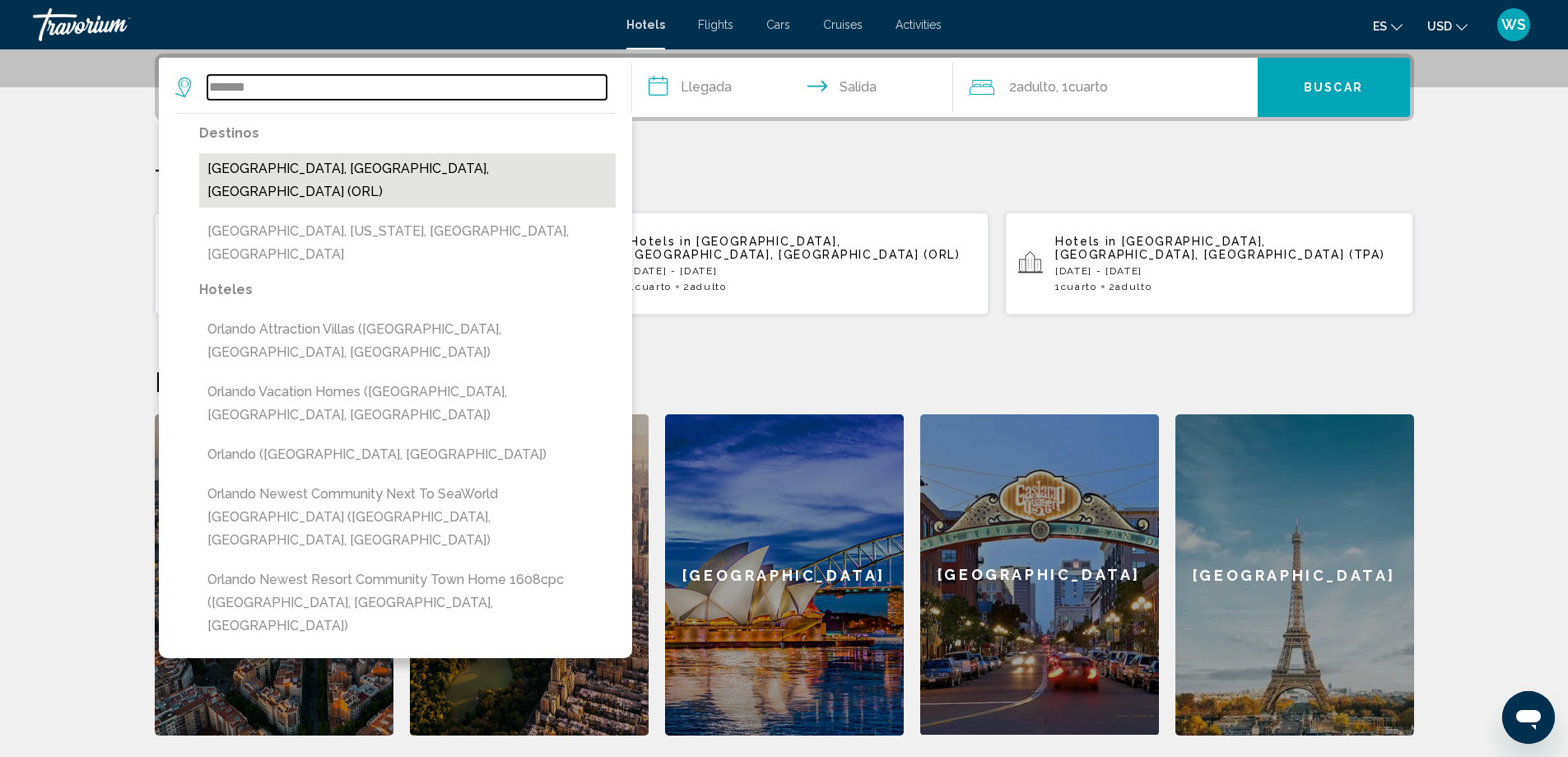
type input "**********"
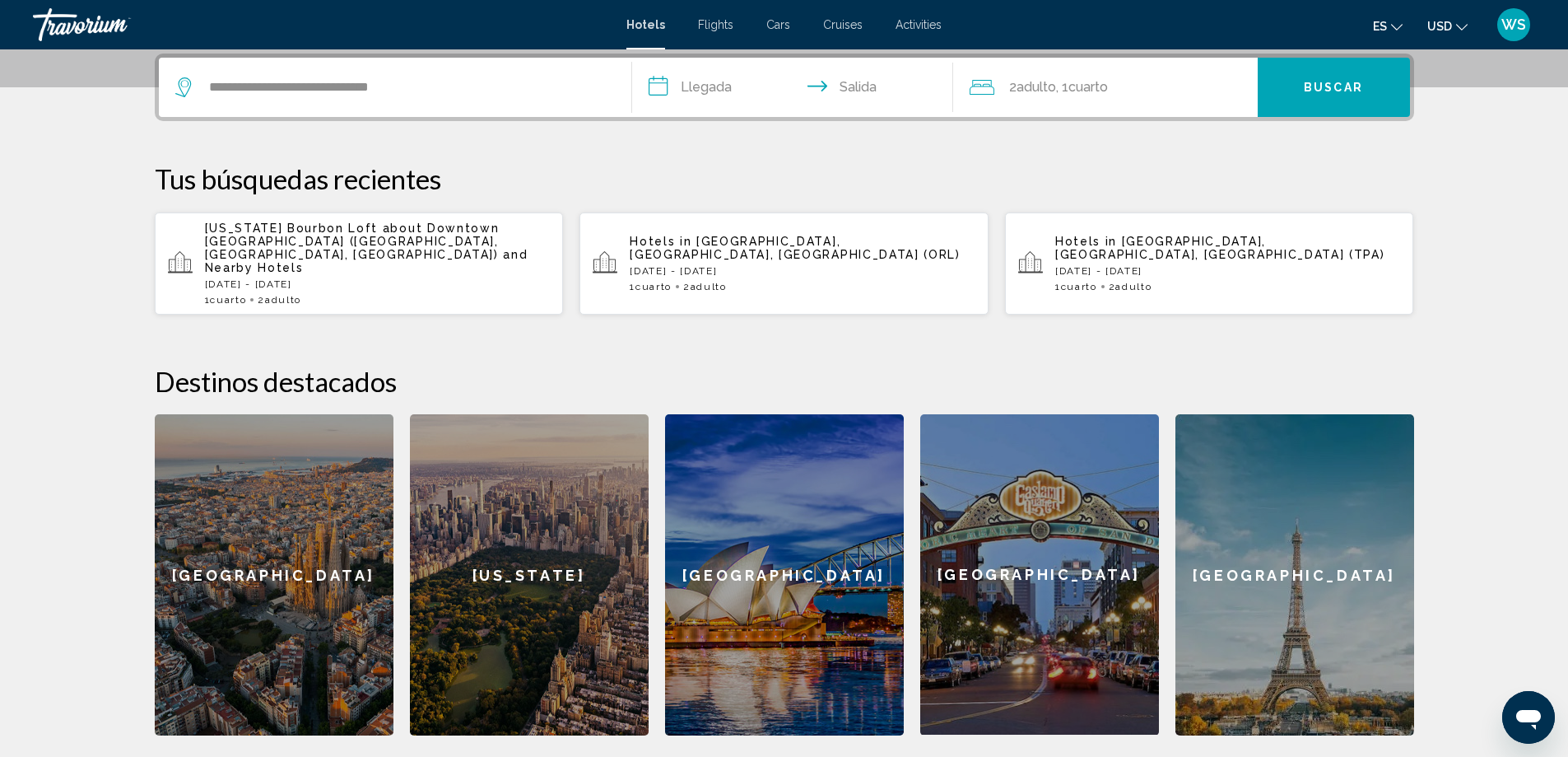
click at [644, 95] on input "**********" at bounding box center [796, 89] width 328 height 64
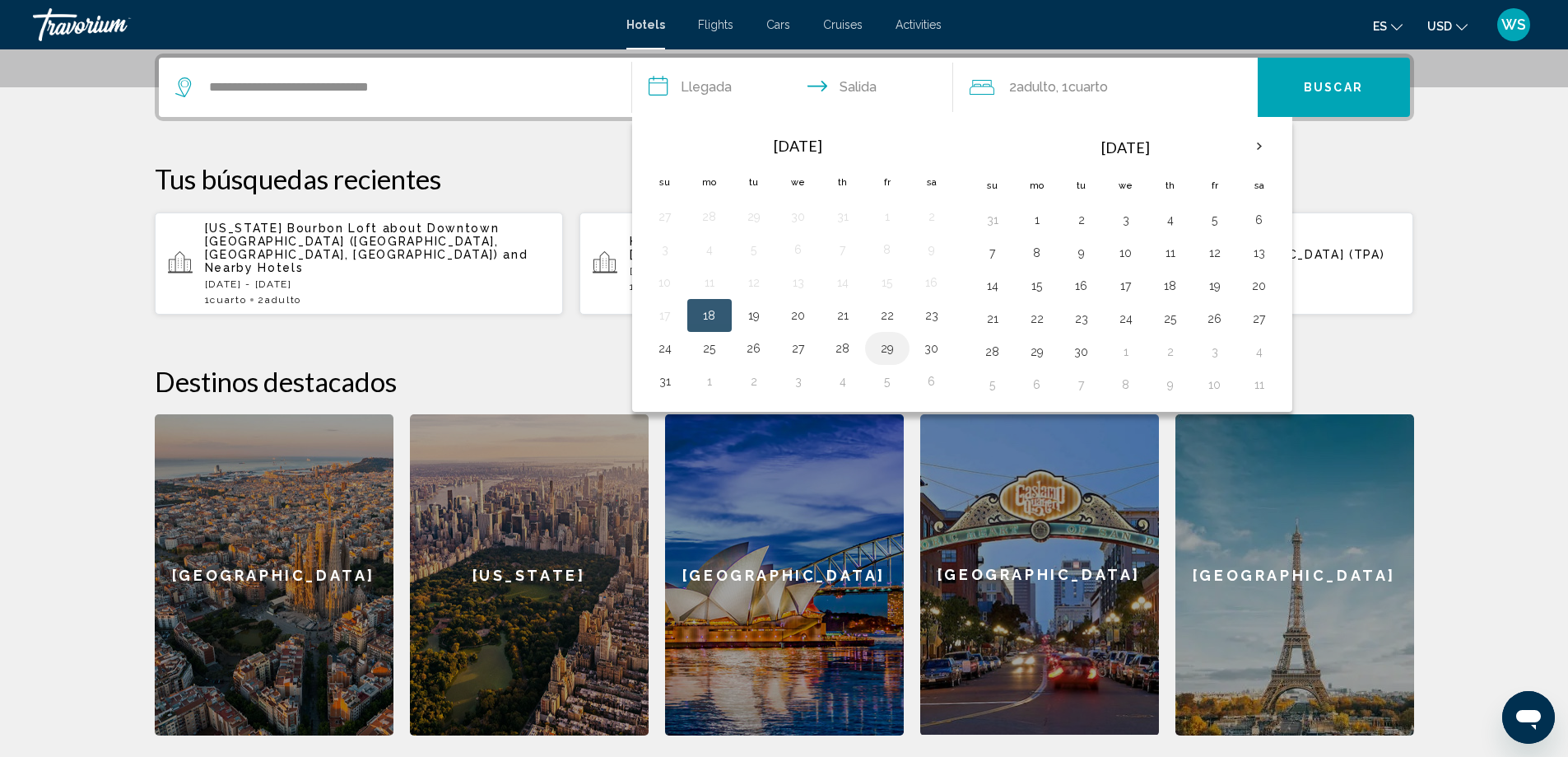
click at [893, 353] on button "29" at bounding box center [887, 348] width 27 height 23
click at [667, 389] on button "31" at bounding box center [665, 381] width 27 height 23
type input "**********"
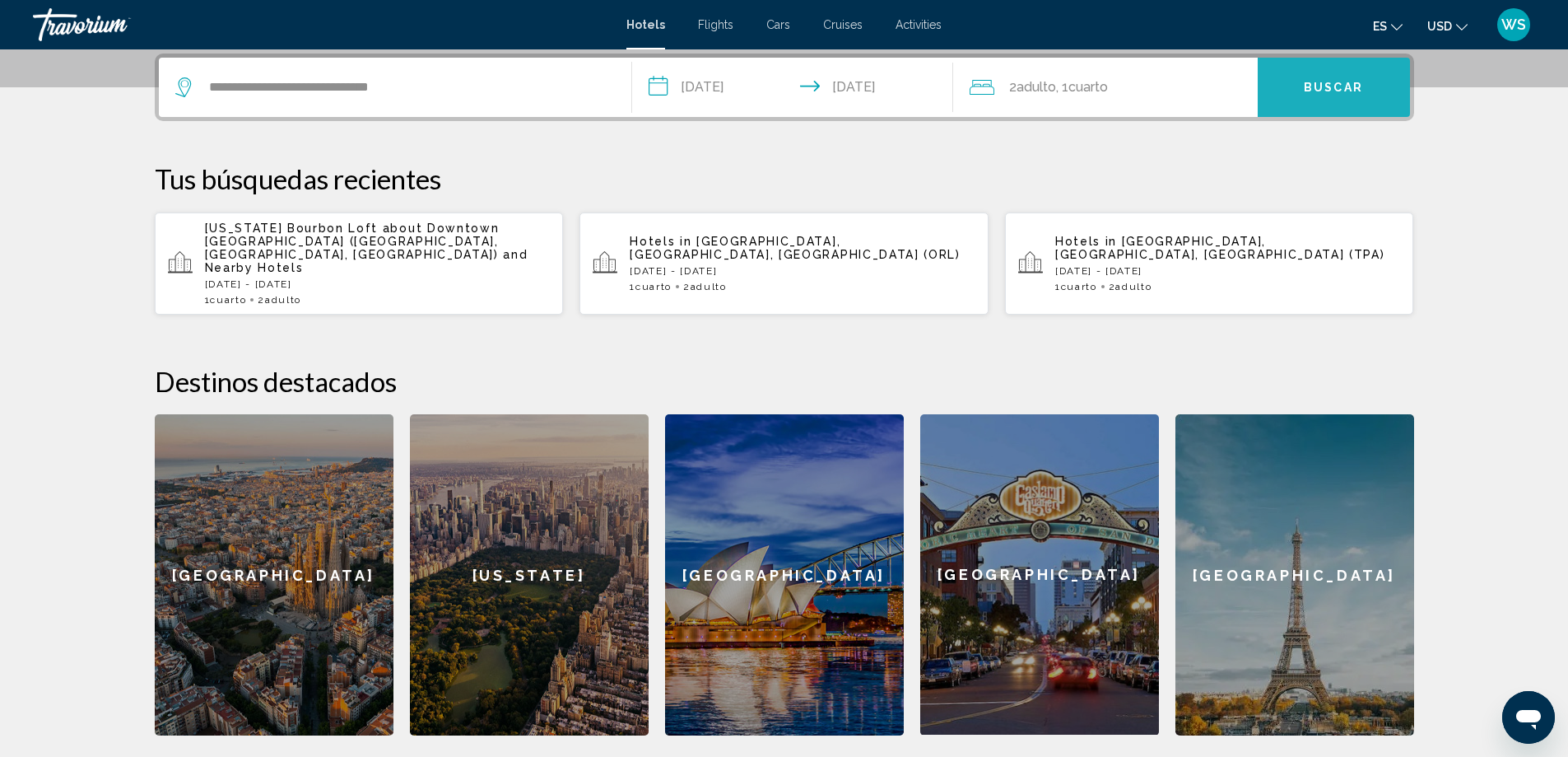
click at [1327, 95] on button "Buscar" at bounding box center [1334, 87] width 153 height 59
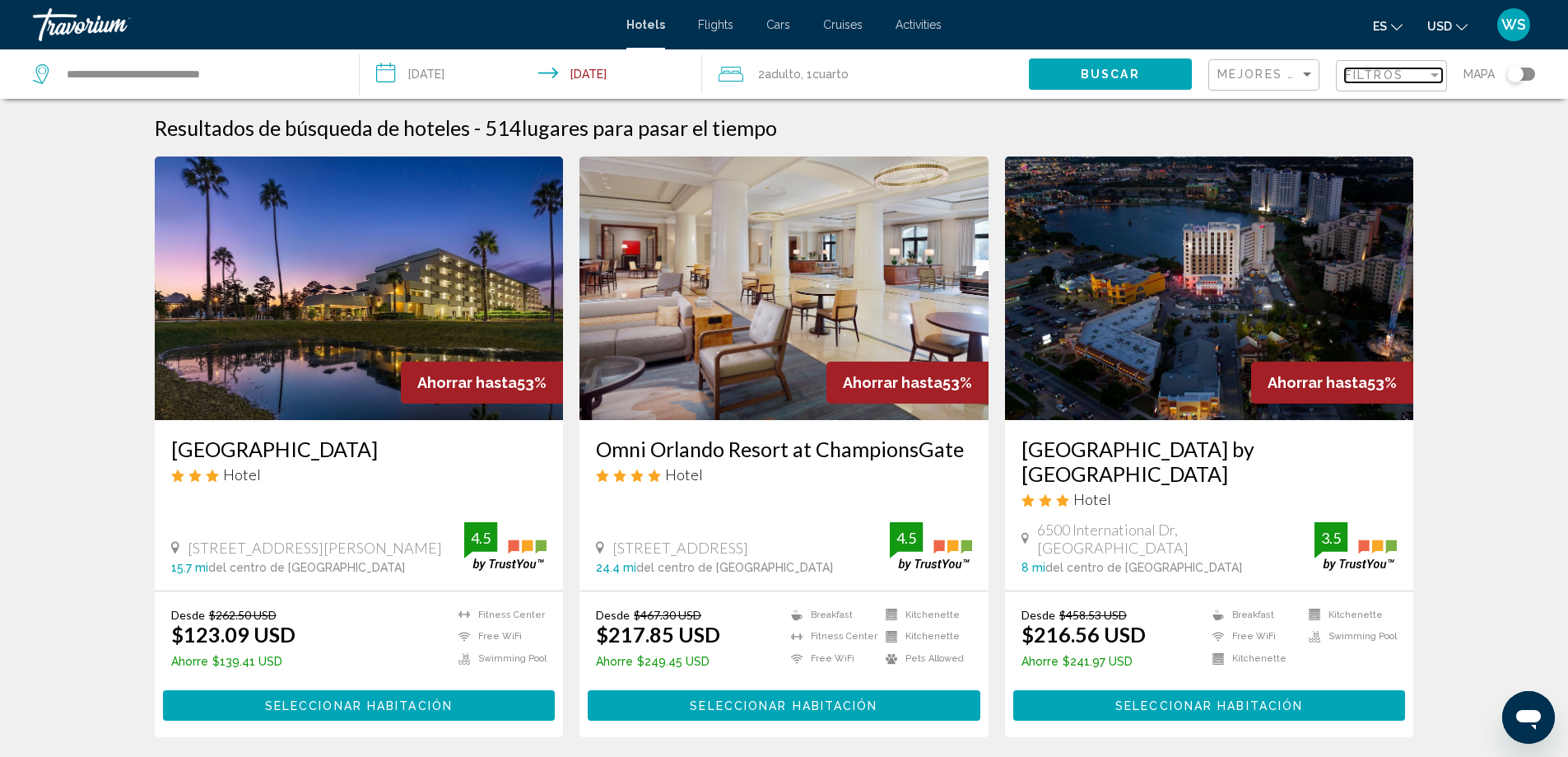
click at [1418, 76] on div "Filtros" at bounding box center [1386, 75] width 82 height 13
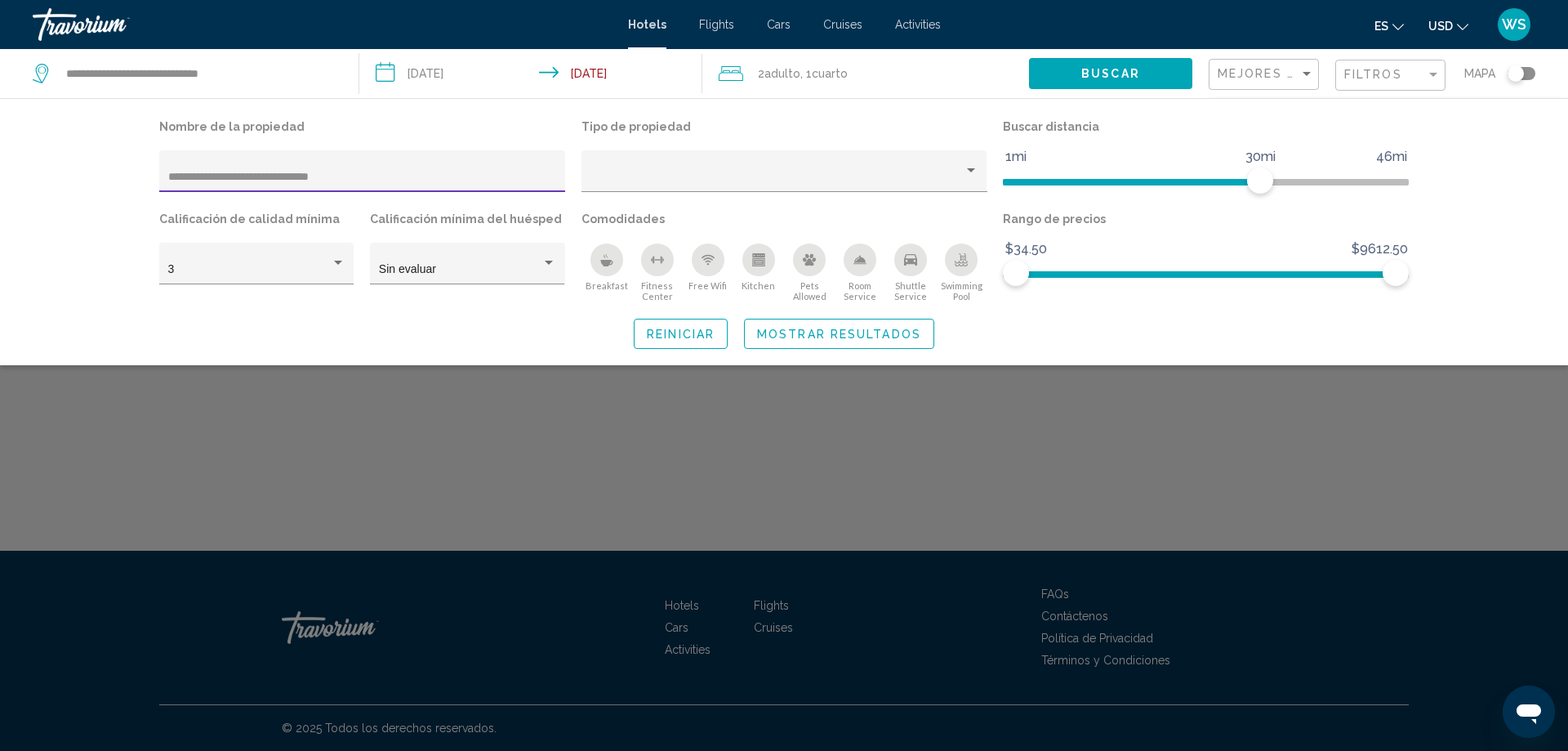
type input "**********"
drag, startPoint x: 367, startPoint y: 166, endPoint x: 252, endPoint y: 166, distance: 115.0
click at [252, 166] on div "**********" at bounding box center [362, 175] width 389 height 33
drag, startPoint x: 159, startPoint y: 173, endPoint x: 310, endPoint y: 170, distance: 151.0
click at [295, 175] on div "**********" at bounding box center [362, 162] width 422 height 93
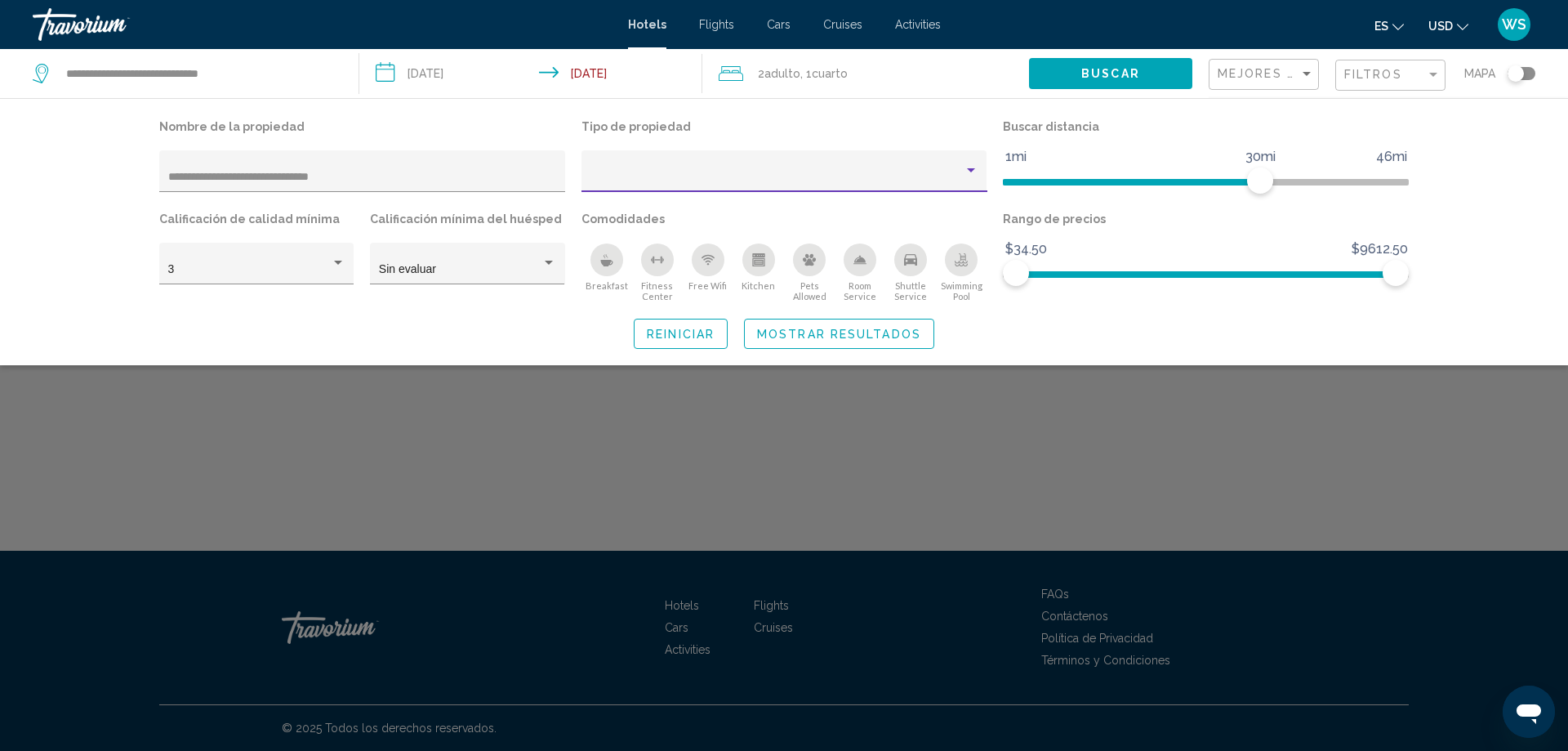
click at [978, 178] on div "Property type" at bounding box center [784, 177] width 389 height 13
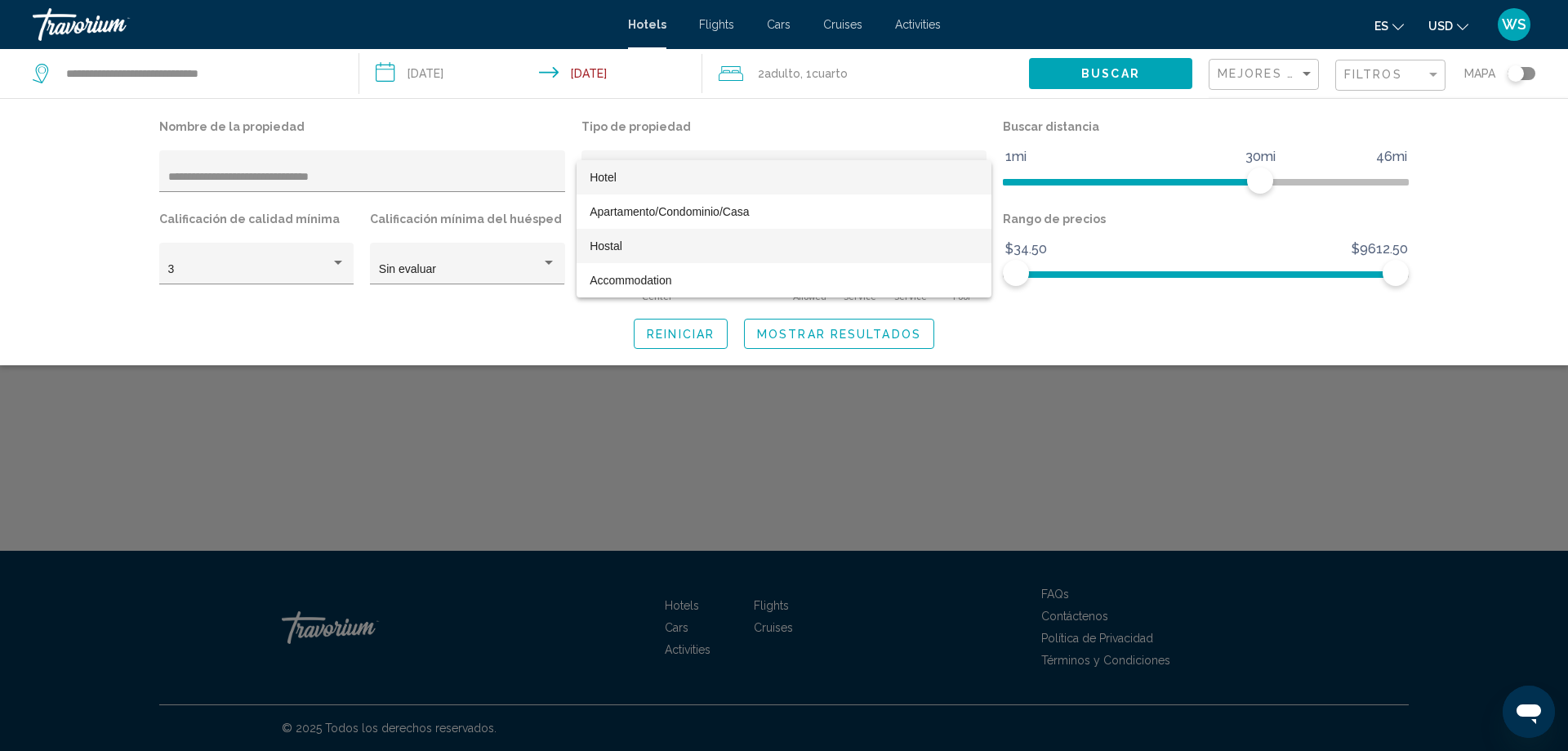
click at [637, 238] on span "Hostal" at bounding box center [784, 246] width 389 height 34
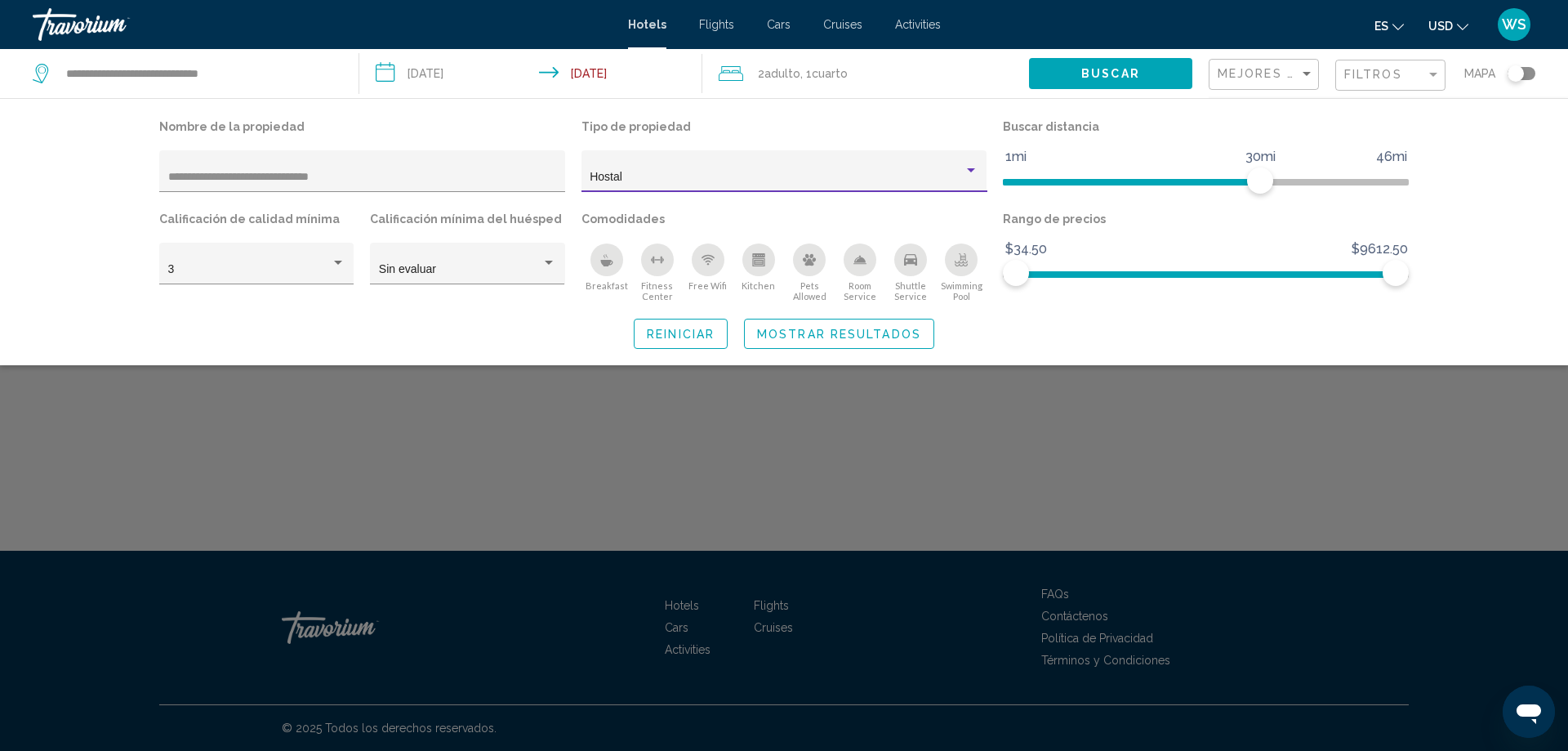
click at [966, 166] on div "Property type" at bounding box center [971, 171] width 15 height 13
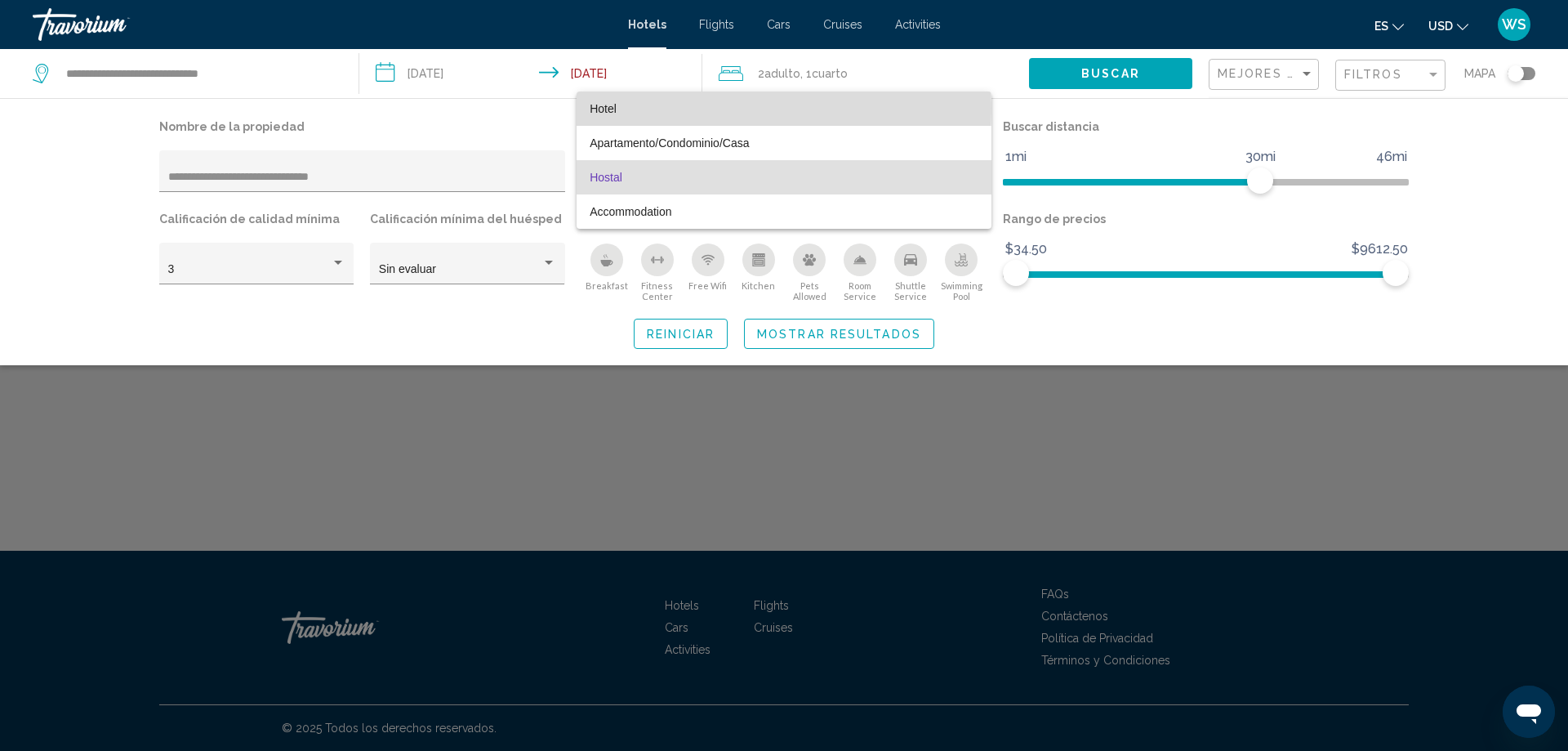
click at [623, 107] on span "Hotel" at bounding box center [784, 109] width 389 height 34
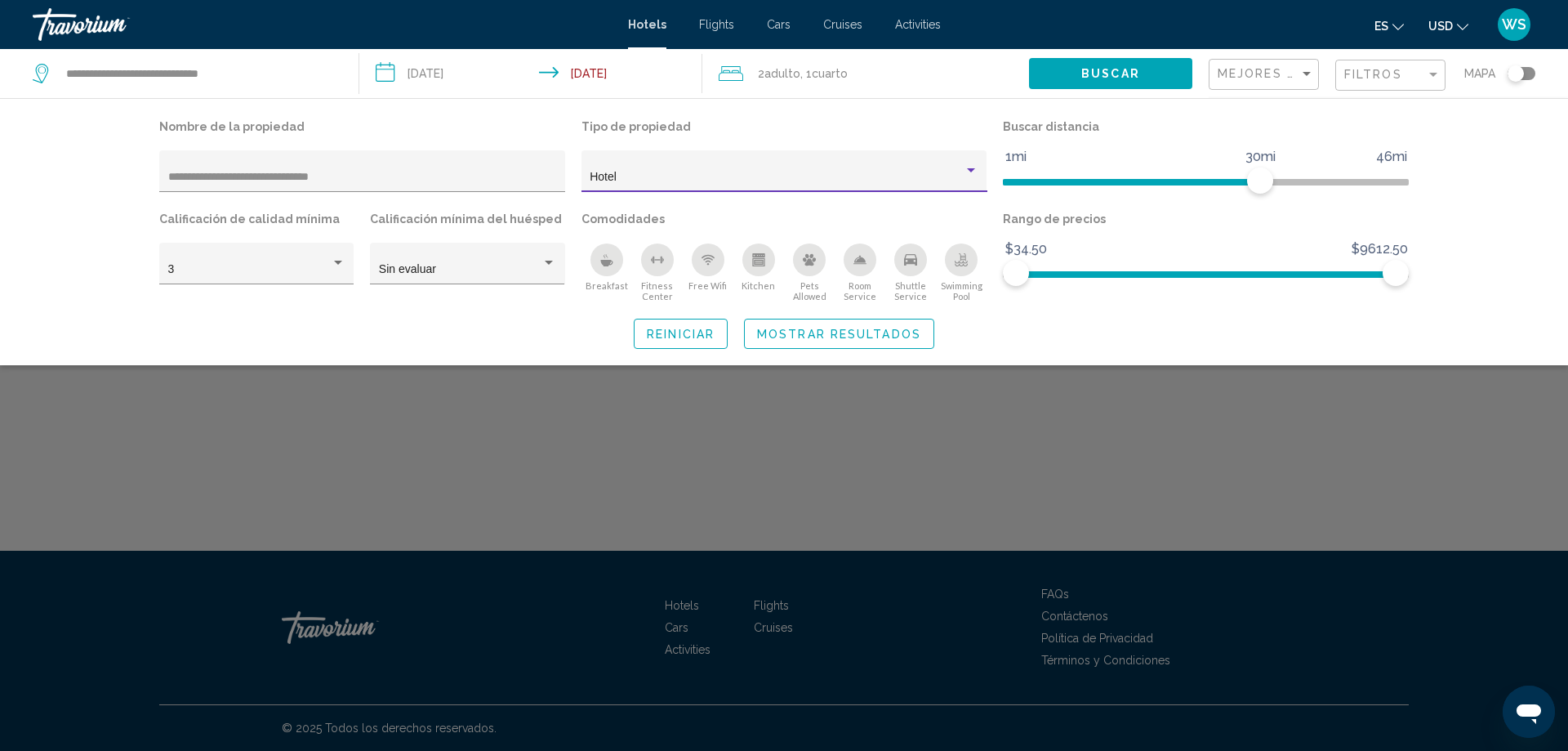
click at [837, 332] on span "Mostrar resultados" at bounding box center [840, 334] width 165 height 13
